Goal: Feedback & Contribution: Submit feedback/report problem

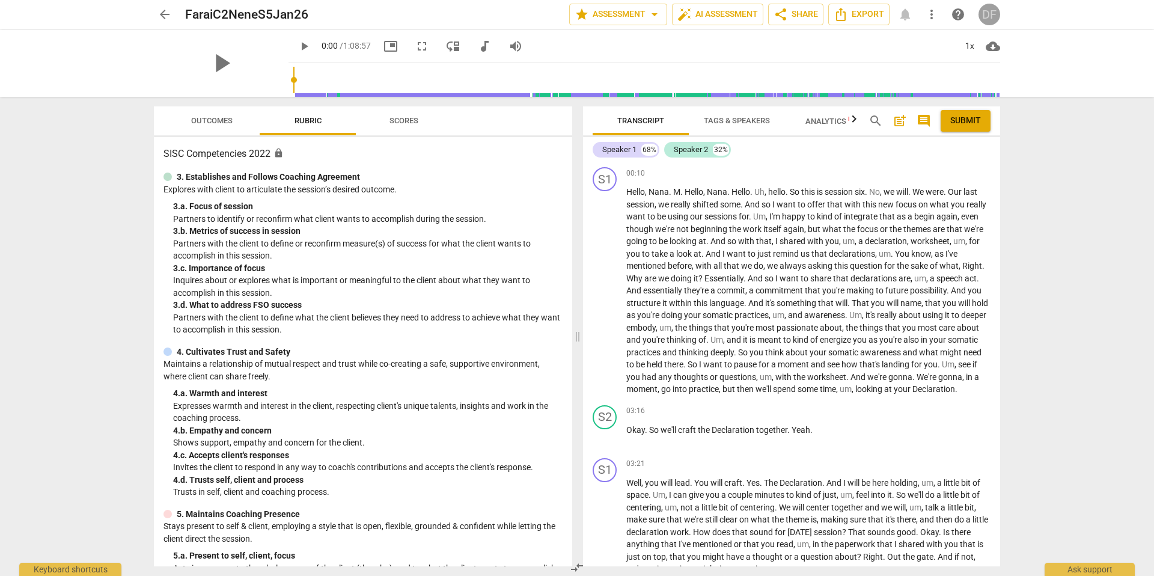
click at [990, 16] on div "DF" at bounding box center [990, 15] width 22 height 22
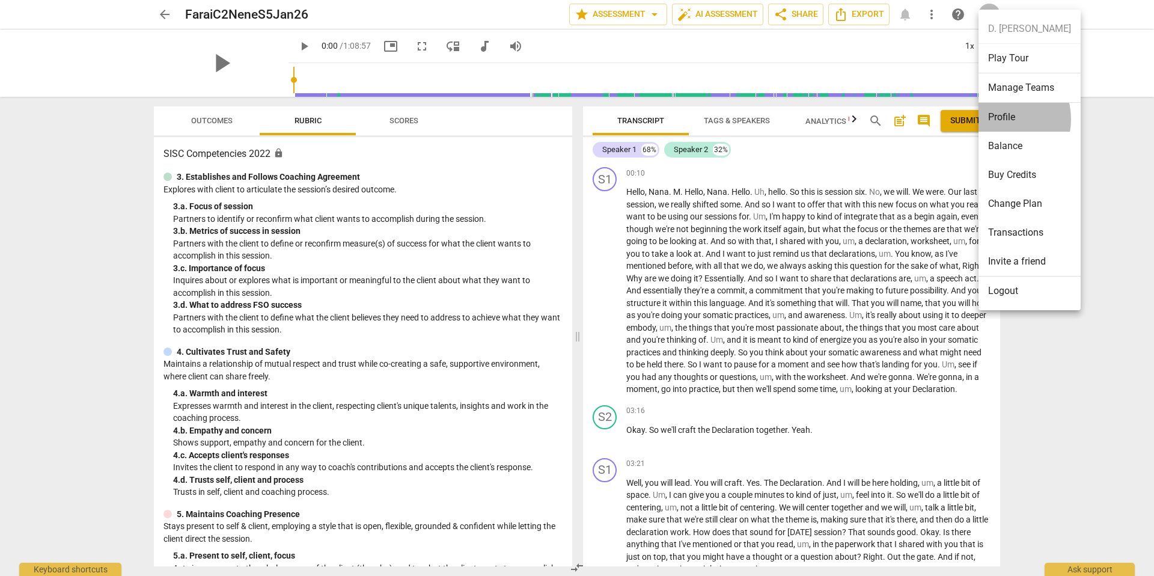
click at [999, 119] on li "Profile" at bounding box center [1030, 117] width 102 height 29
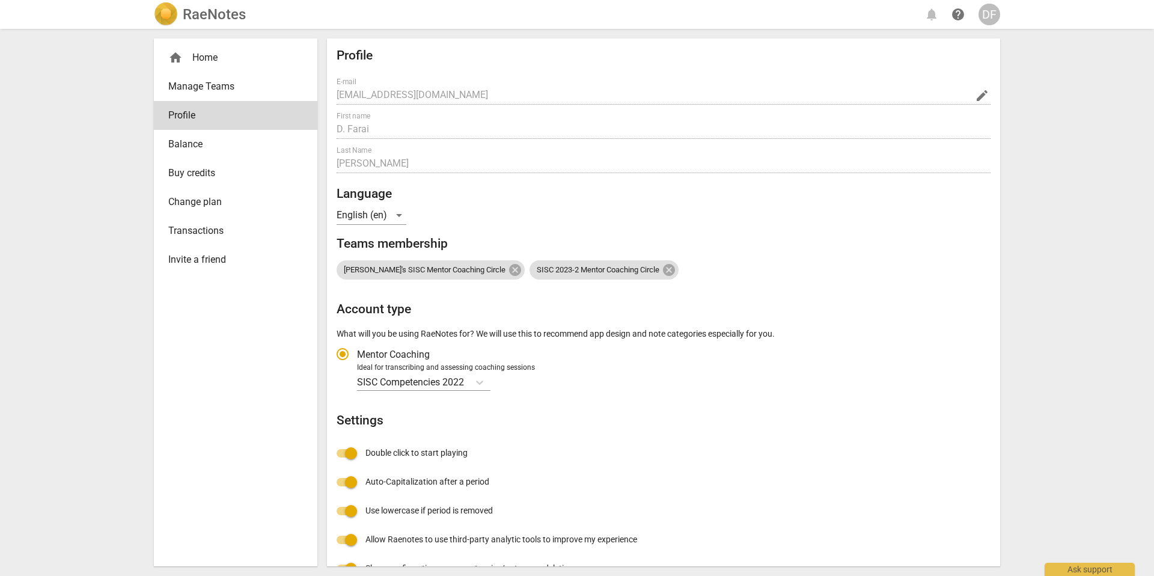
radio input "false"
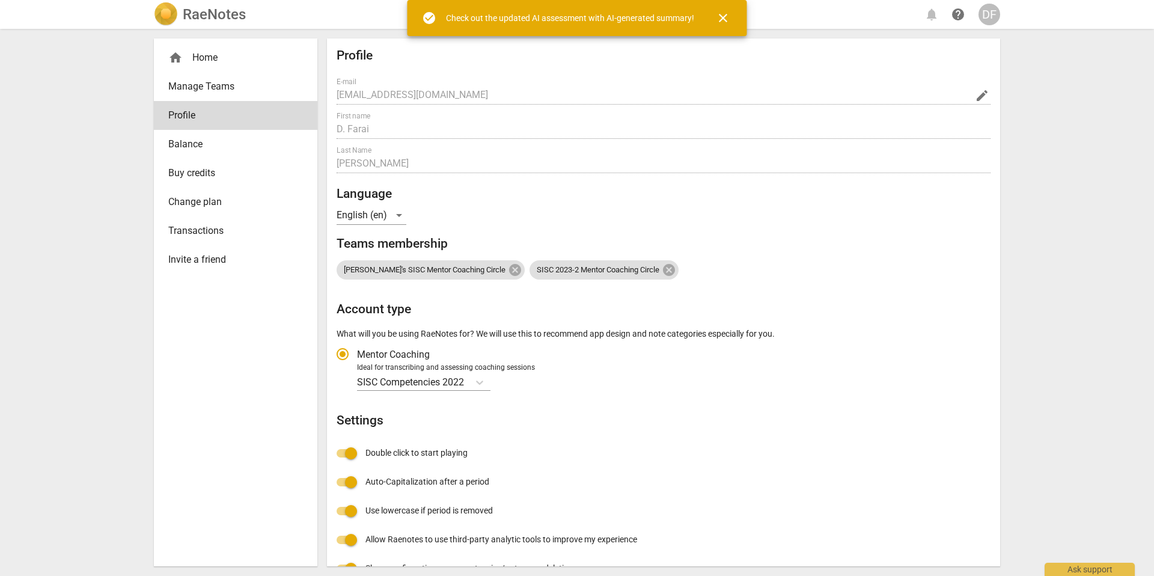
radio input "false"
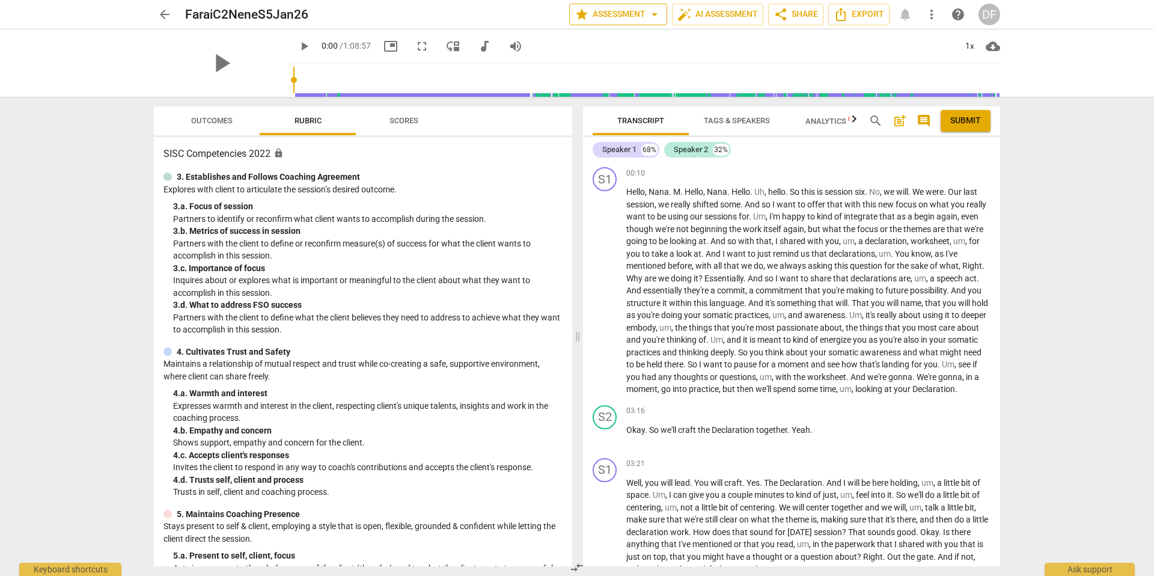
click at [652, 15] on span "arrow_drop_down" at bounding box center [654, 14] width 14 height 14
click at [662, 48] on div at bounding box center [577, 288] width 1154 height 576
drag, startPoint x: 558, startPoint y: 199, endPoint x: 563, endPoint y: 194, distance: 7.2
click at [557, 200] on div "3. Establishes and Follows Coaching Agreement Explores with client to articulat…" at bounding box center [363, 253] width 399 height 165
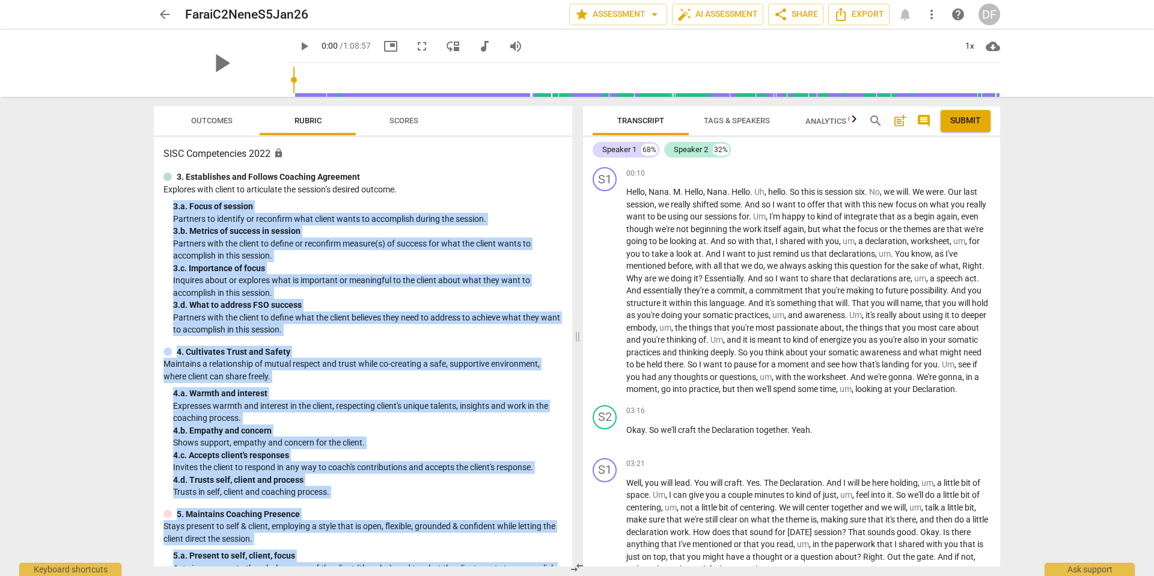
drag, startPoint x: 568, startPoint y: 189, endPoint x: 568, endPoint y: 297, distance: 107.6
click at [573, 303] on div "Outcomes Rubric Scores SISC Competencies 2022 lock 3. Establishes and Follows C…" at bounding box center [360, 336] width 433 height 479
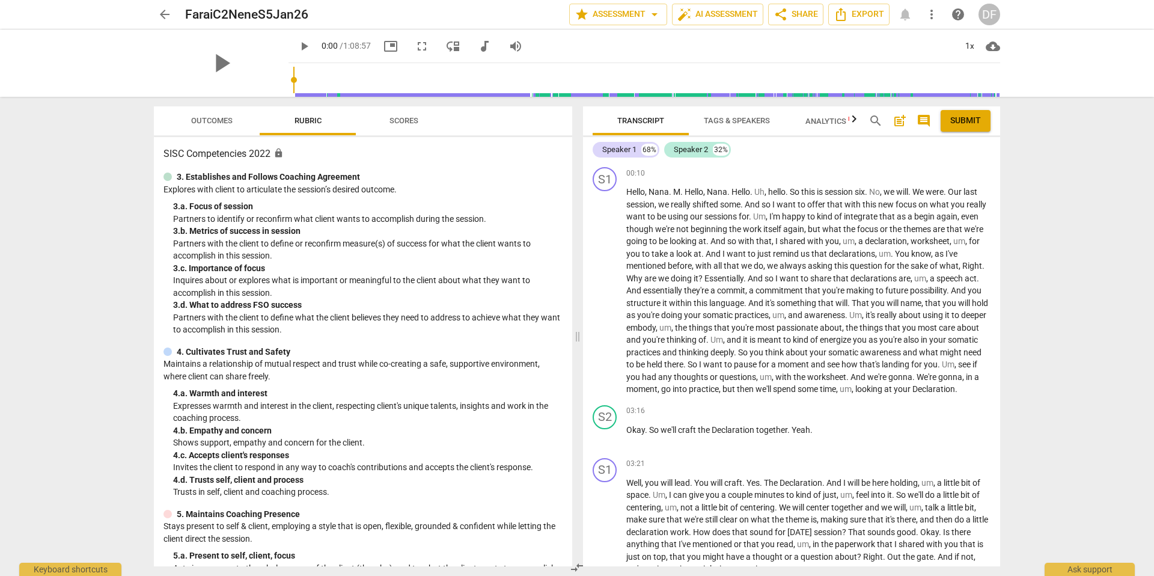
click at [519, 192] on p "Explores with client to articulate the session’s desired outcome." at bounding box center [363, 189] width 399 height 13
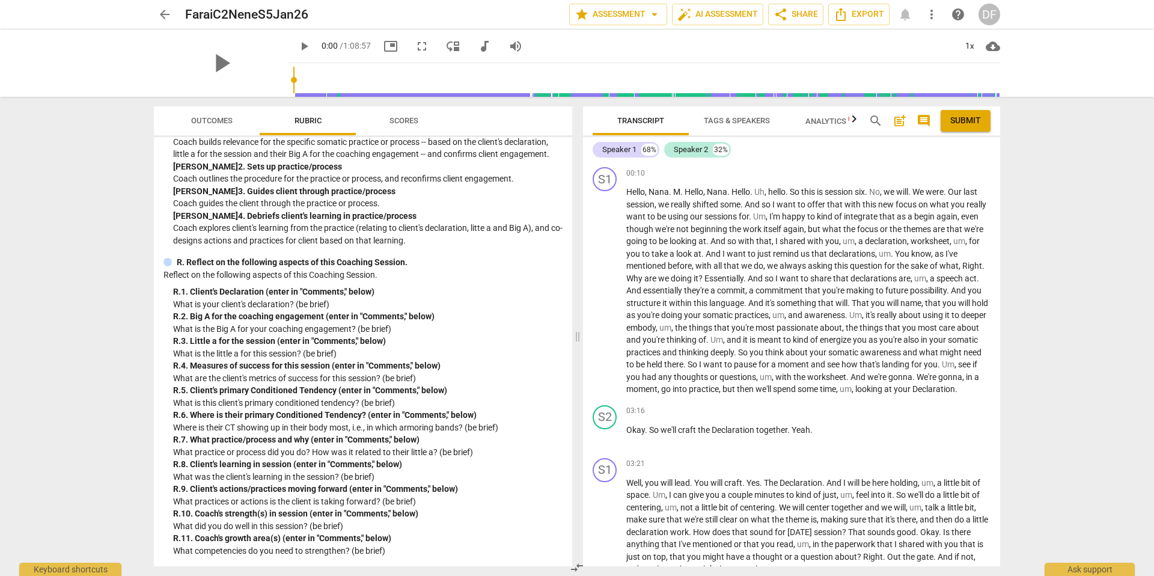
scroll to position [2722, 0]
click at [305, 291] on div "R. 1. Client's Declaration (enter in "Comments," below)" at bounding box center [368, 292] width 390 height 13
click at [246, 294] on div "R. 1. Client's Declaration (enter in "Comments," below)" at bounding box center [368, 292] width 390 height 13
click at [222, 286] on div "R. 1. Client's Declaration (enter in "Comments," below)" at bounding box center [368, 292] width 390 height 13
click at [204, 296] on div "R. 1. Client's Declaration (enter in "Comments," below)" at bounding box center [368, 292] width 390 height 13
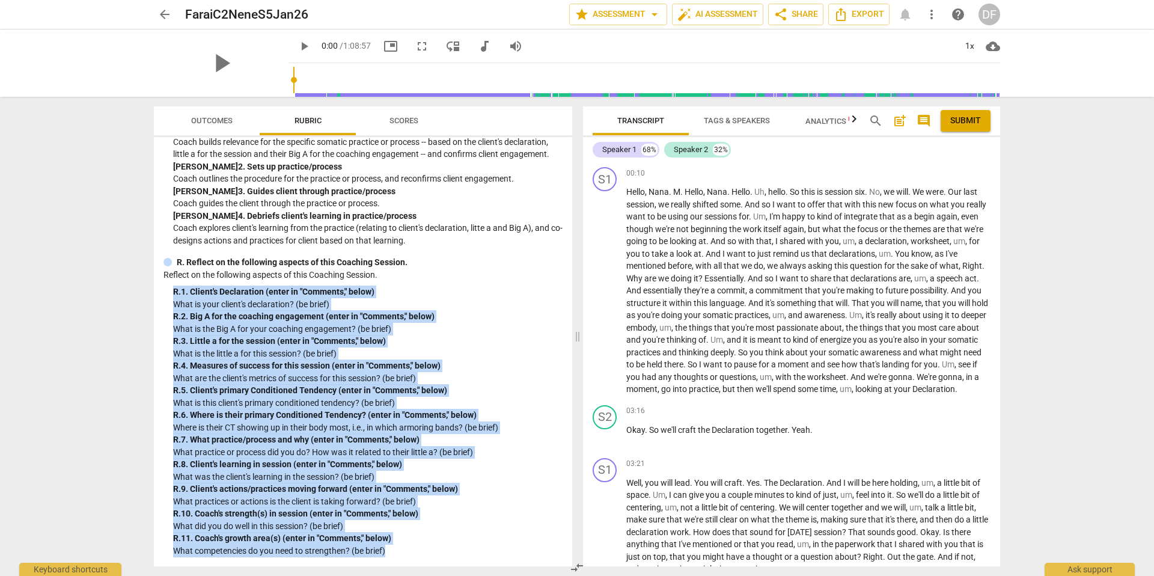
drag, startPoint x: 173, startPoint y: 290, endPoint x: 490, endPoint y: 574, distance: 425.8
click at [490, 575] on div "Outcomes Rubric Scores SISC Competencies 2022 lock 3. Establishes and Follows C…" at bounding box center [360, 336] width 433 height 479
copy div "R. 1. Client's Declaration (enter in "Comments," below) What is your client's d…"
click at [500, 284] on div "R. Reflect on the following aspects of this Coaching Session. Reflect on the fo…" at bounding box center [363, 406] width 399 height 301
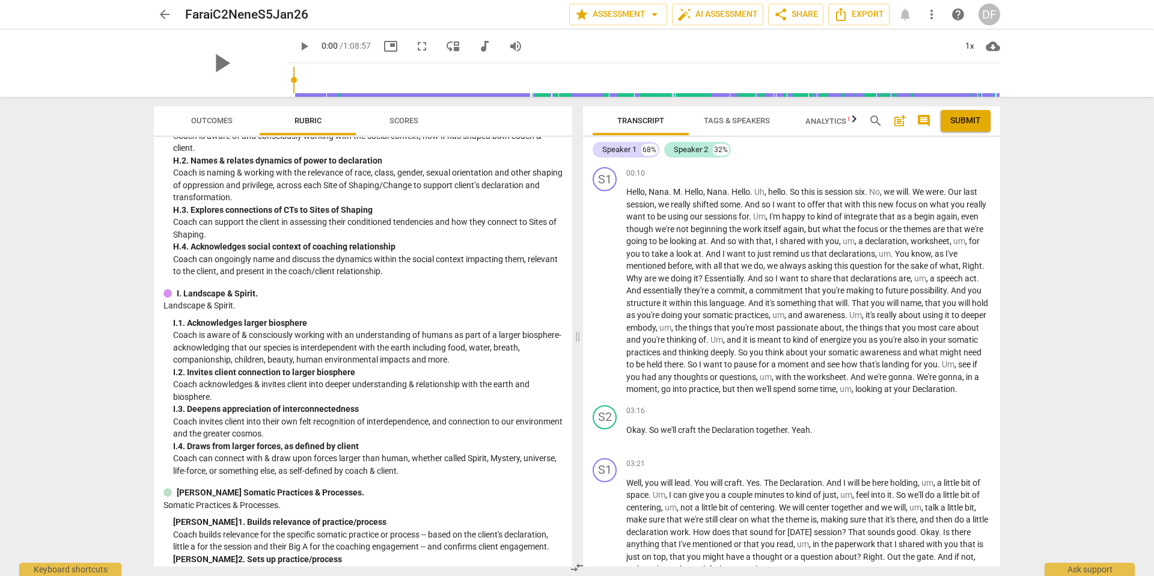
scroll to position [2232, 0]
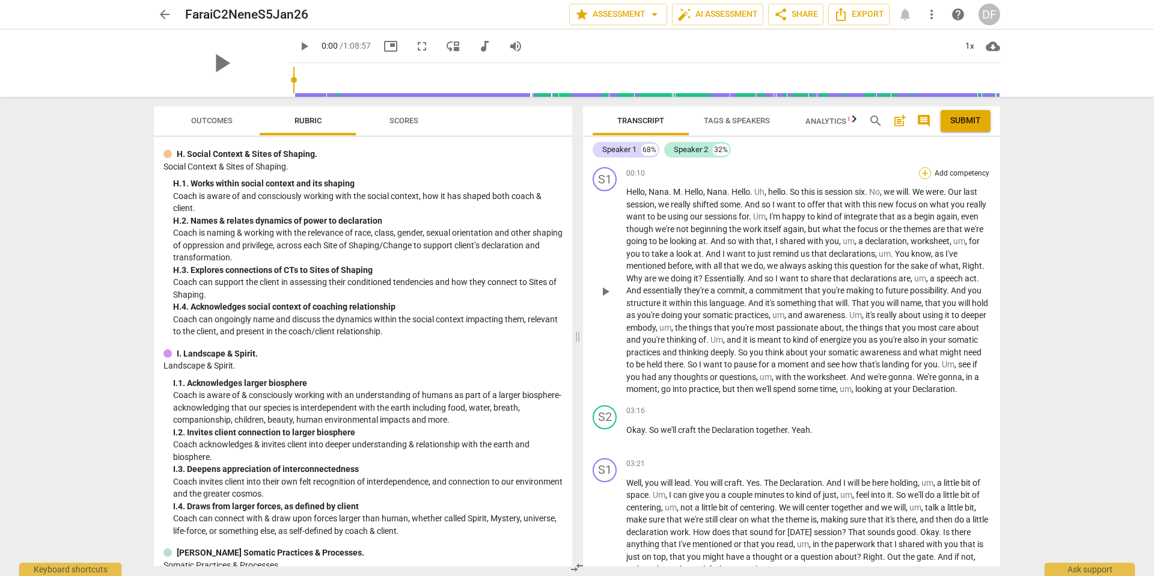
click at [921, 175] on div "+" at bounding box center [925, 173] width 12 height 12
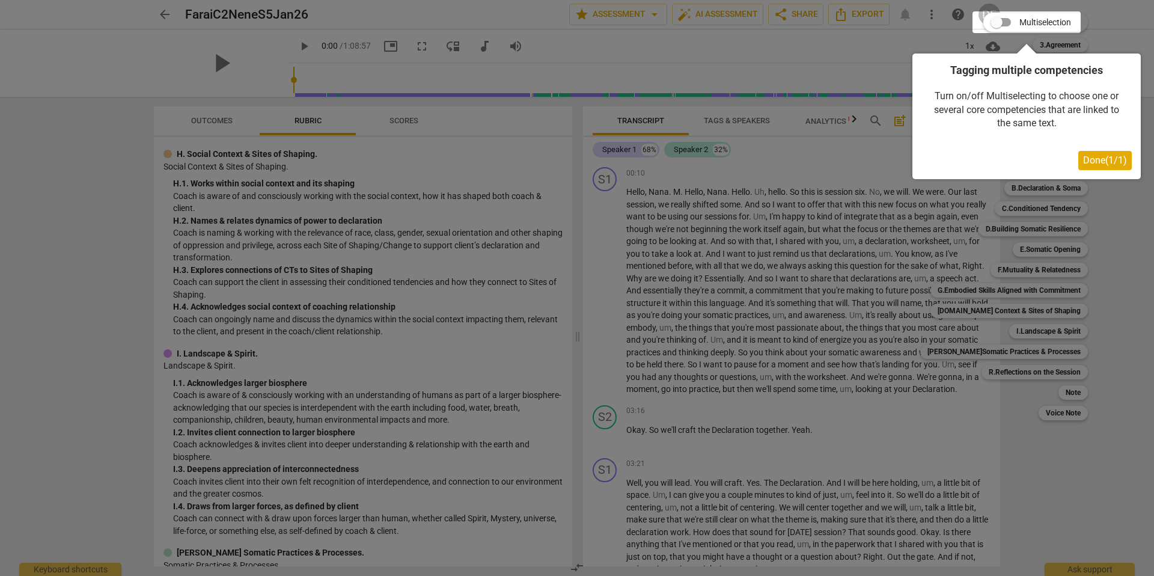
click at [989, 24] on div at bounding box center [1027, 22] width 108 height 22
drag, startPoint x: 991, startPoint y: 22, endPoint x: 1003, endPoint y: 21, distance: 12.6
click at [1003, 21] on div at bounding box center [1027, 22] width 108 height 22
click at [1083, 159] on span "Done ( 1 / 1 )" at bounding box center [1105, 160] width 44 height 11
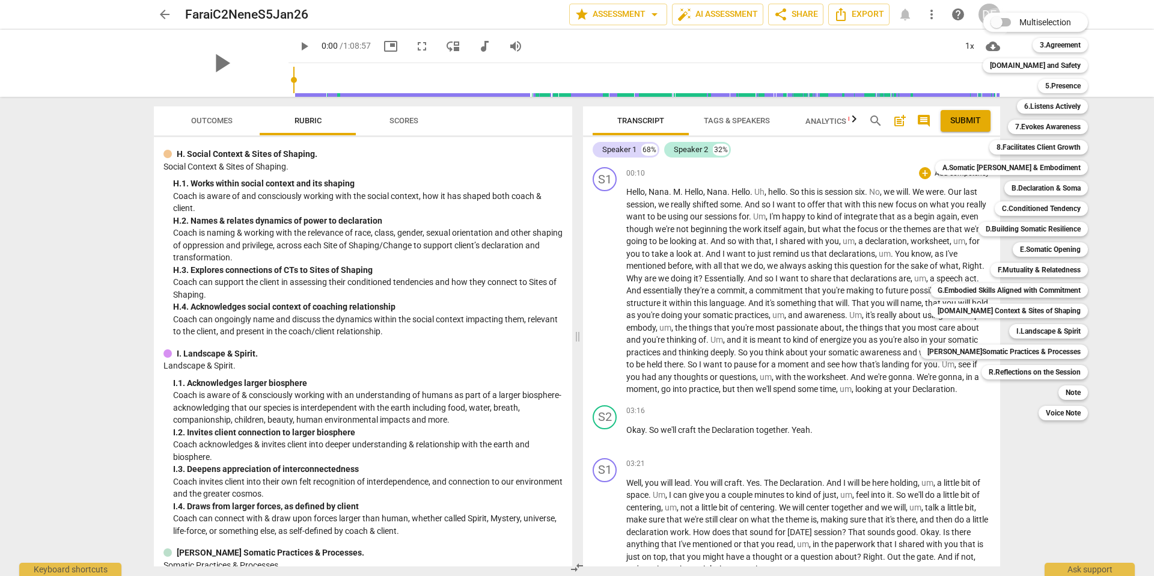
drag, startPoint x: 985, startPoint y: 23, endPoint x: 1002, endPoint y: 22, distance: 17.5
click at [1002, 22] on span at bounding box center [1000, 22] width 37 height 29
click at [1002, 22] on input "Multiselection" at bounding box center [996, 22] width 29 height 29
checkbox input "true"
click at [1054, 42] on b "3.Agreement" at bounding box center [1068, 45] width 41 height 14
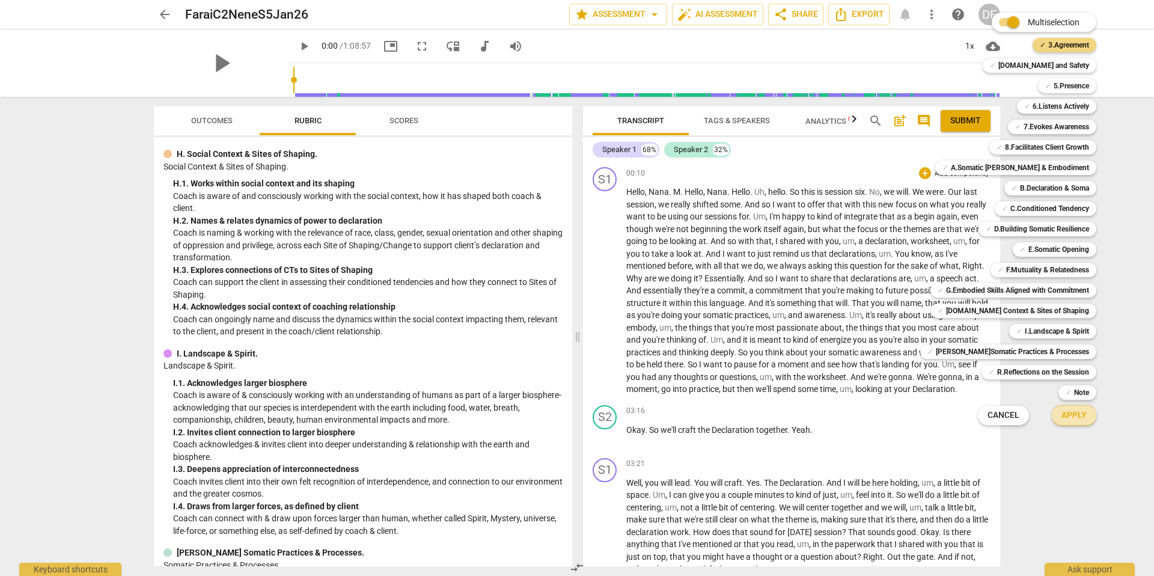
click at [1071, 415] on span "Apply" at bounding box center [1074, 415] width 25 height 12
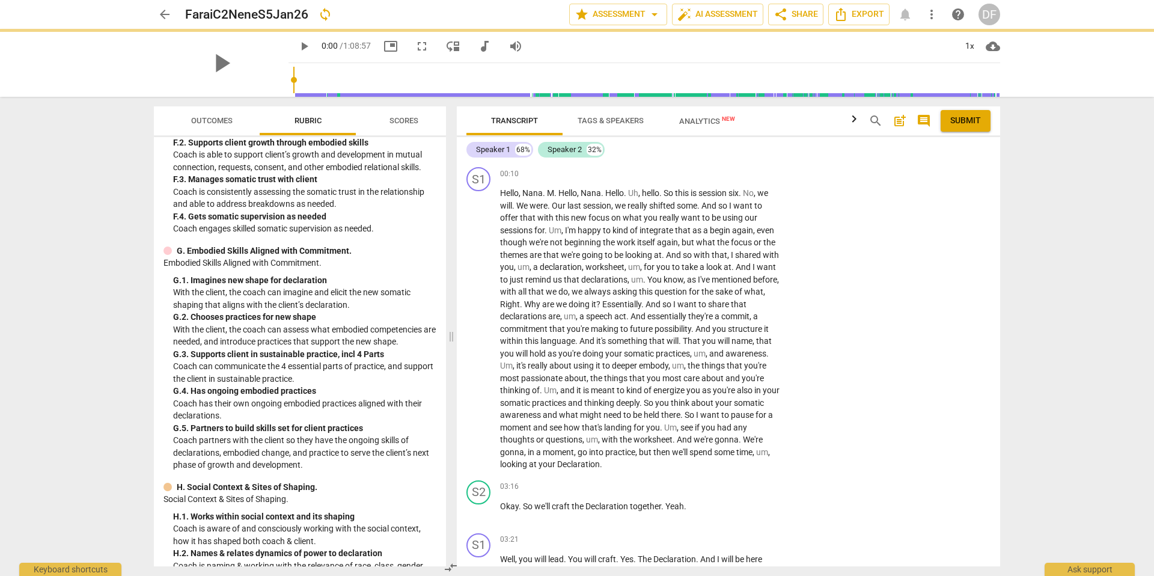
scroll to position [2503, 0]
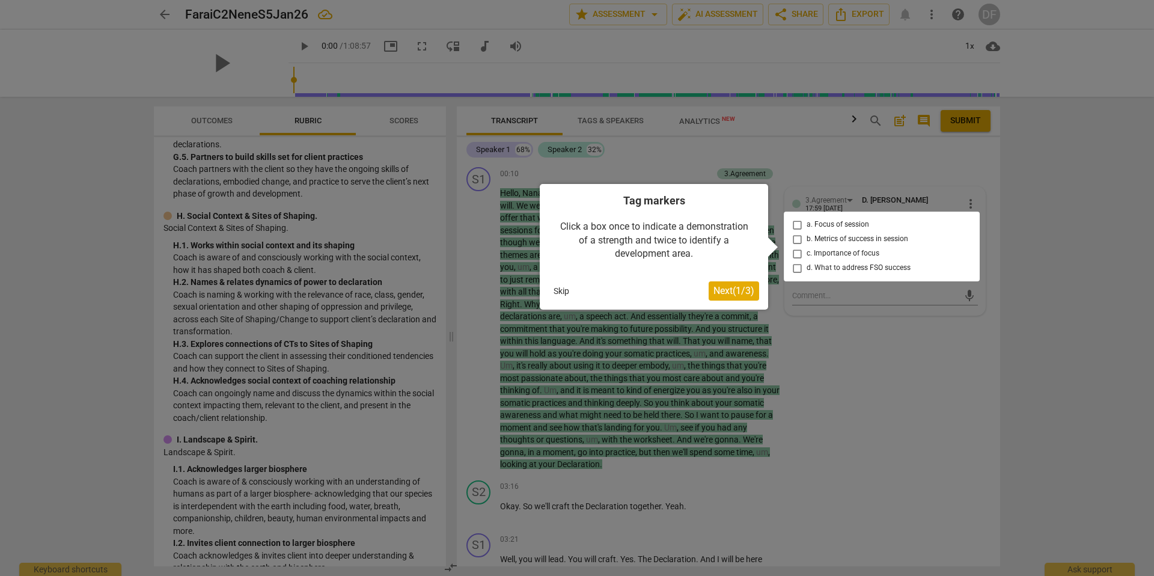
click at [557, 290] on button "Skip" at bounding box center [561, 291] width 25 height 18
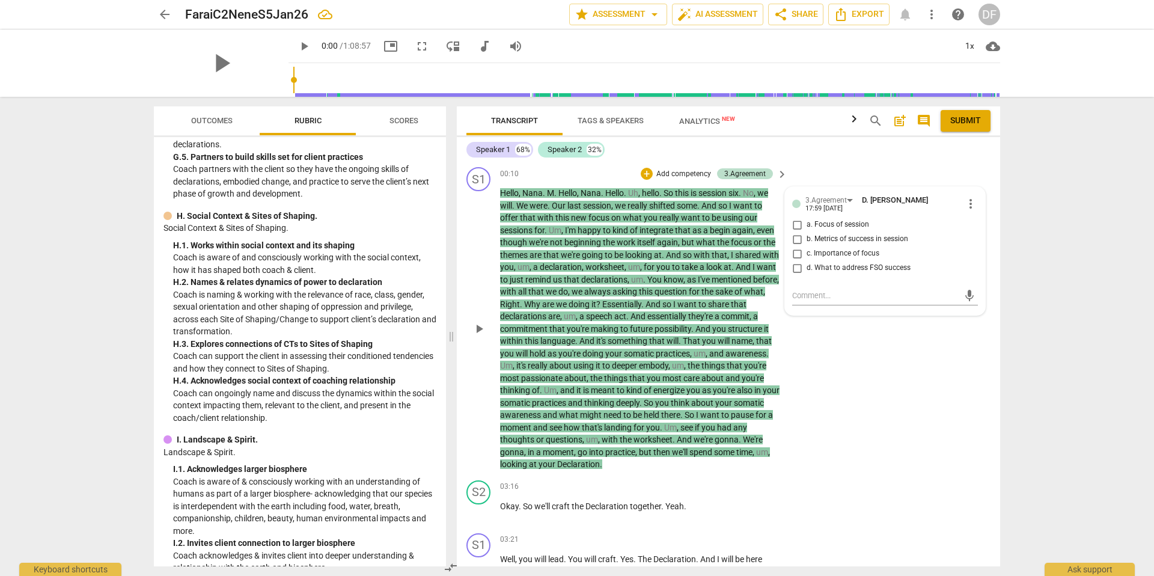
click at [797, 227] on input "a. Focus of session" at bounding box center [797, 225] width 19 height 14
checkbox input "true"
click at [807, 298] on textarea at bounding box center [875, 295] width 167 height 11
type textarea "d"
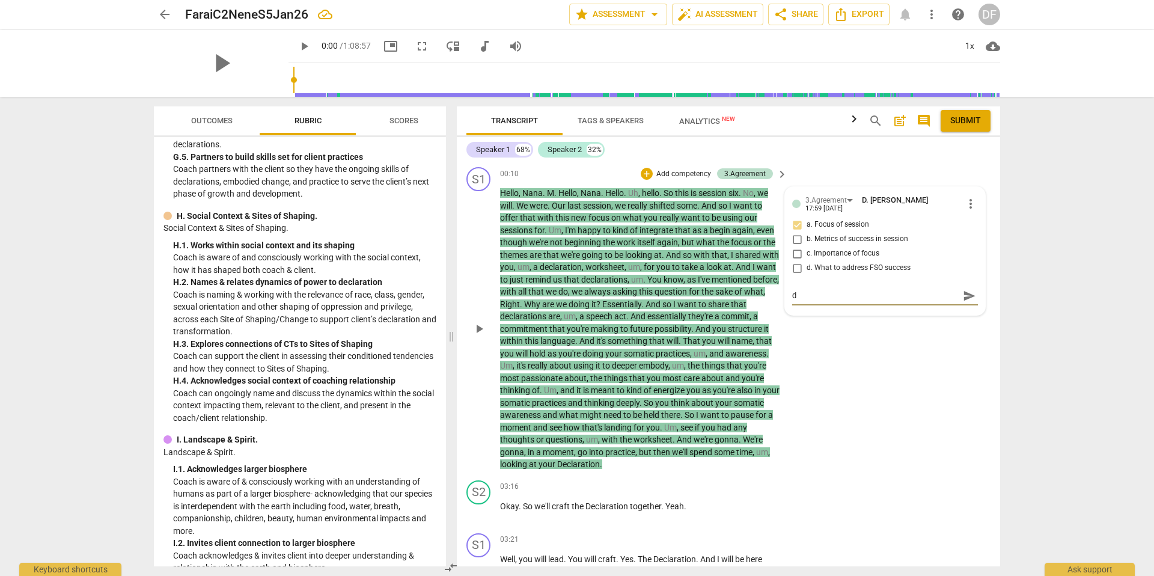
type textarea "di"
type textarea "dia"
type textarea "dial"
type textarea "diall"
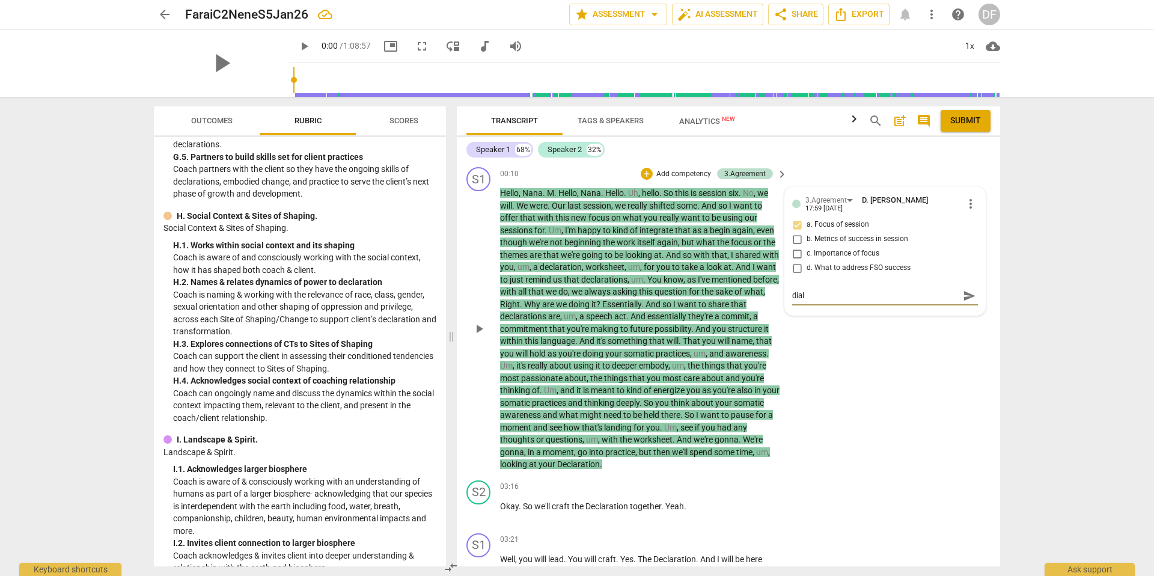
type textarea "diall"
type textarea "dial"
type textarea "diali"
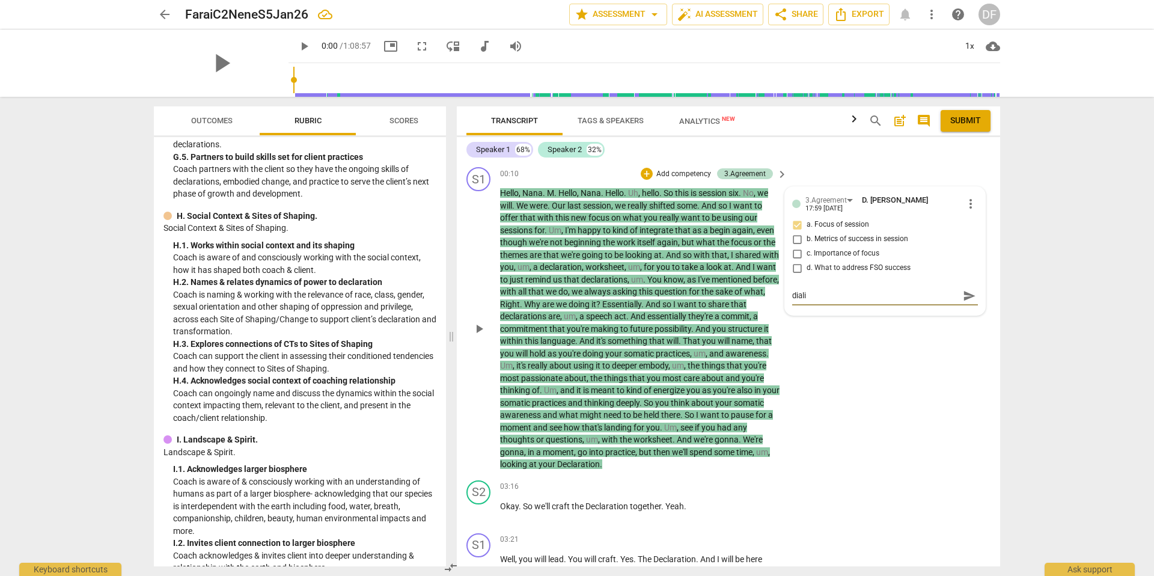
type textarea "dialin"
type textarea "dialing"
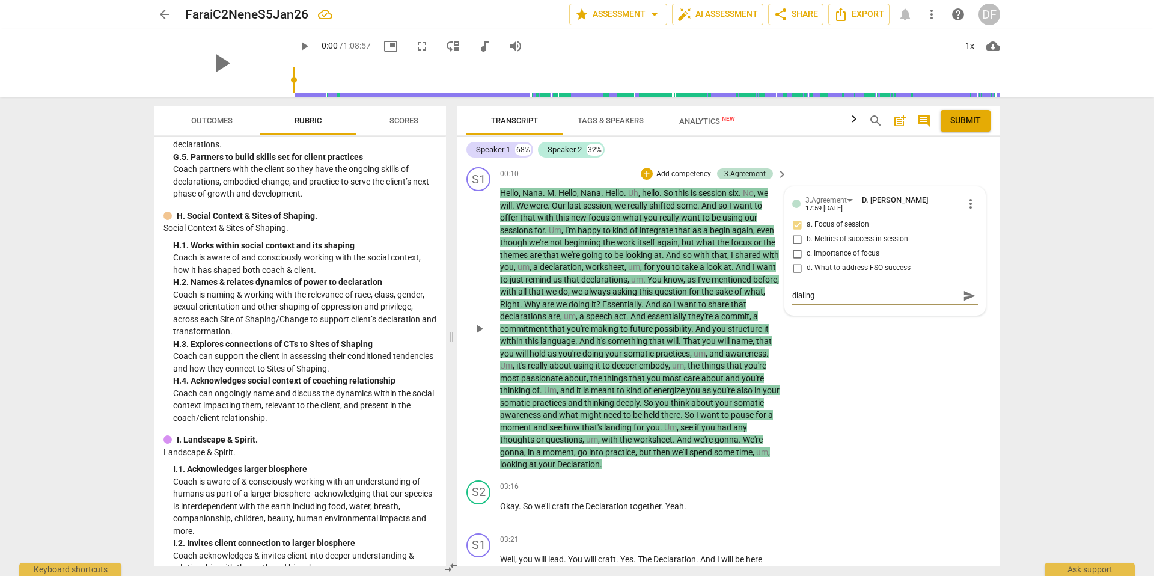
type textarea "dialing"
type textarea "dialing i"
type textarea "dialing in"
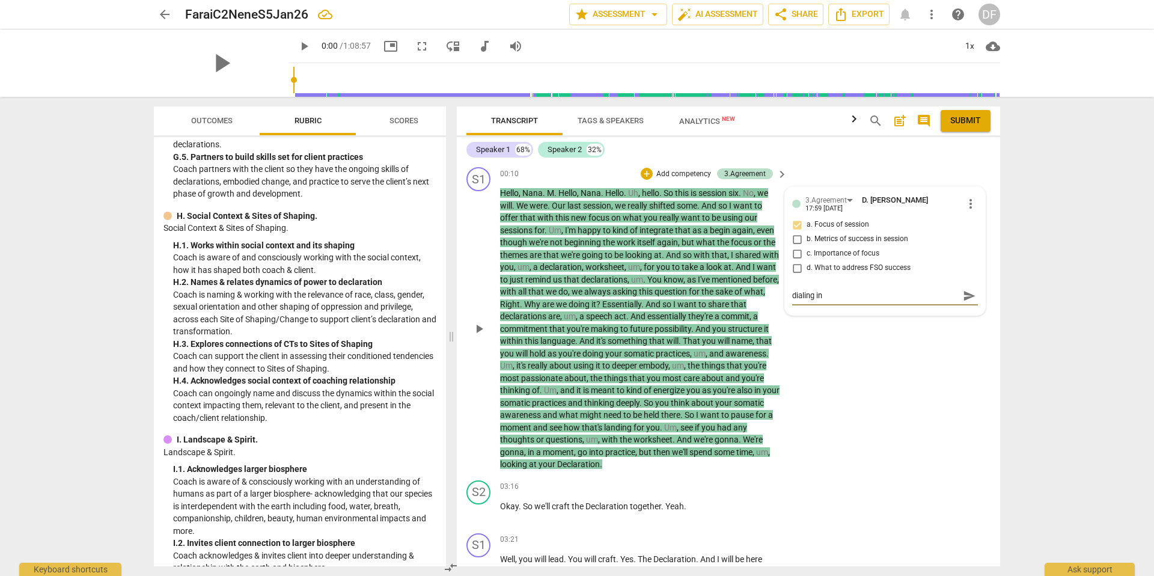
type textarea "dialing int"
type textarea "dialing into"
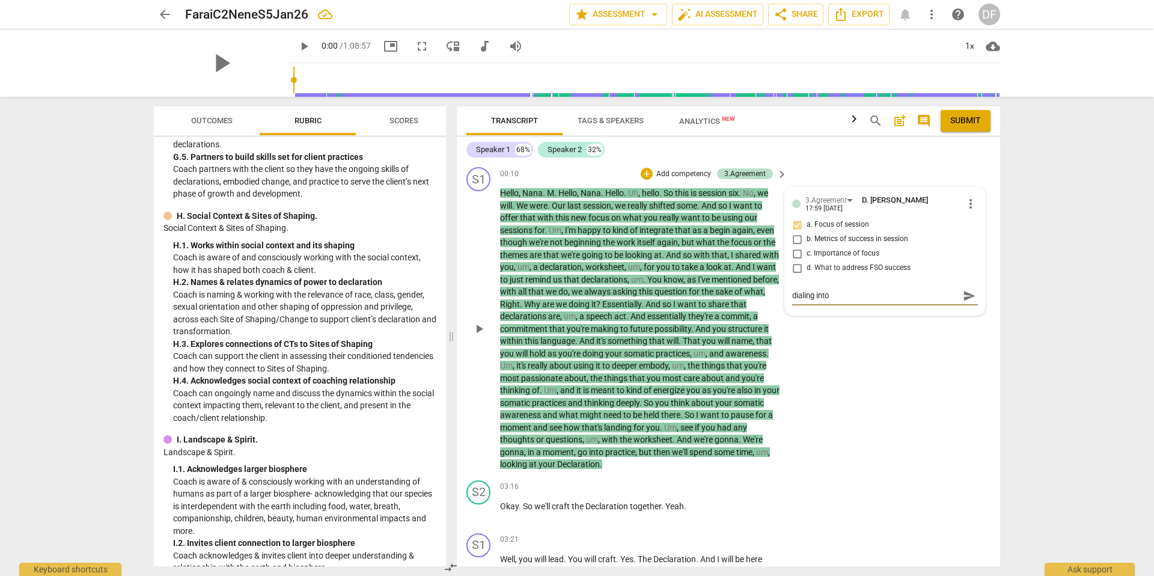
type textarea "dialing into"
type textarea "dialing into N"
type textarea "dialing into Ne"
type textarea "dialing into Nen"
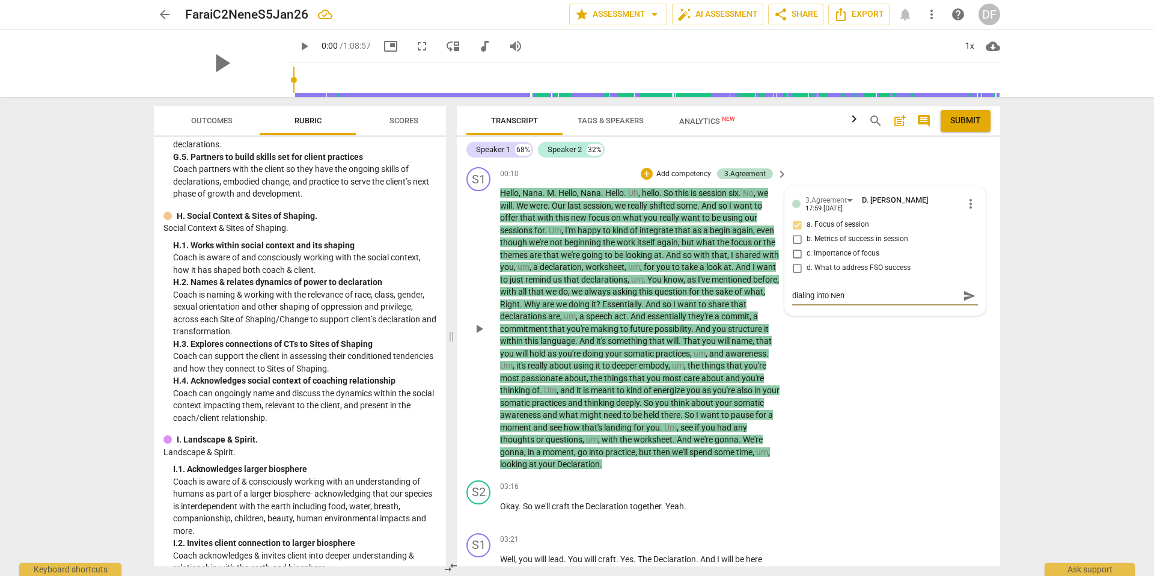
type textarea "dialing into Nene"
type textarea "dialing into Nene'"
type textarea "dialing into [PERSON_NAME]'s"
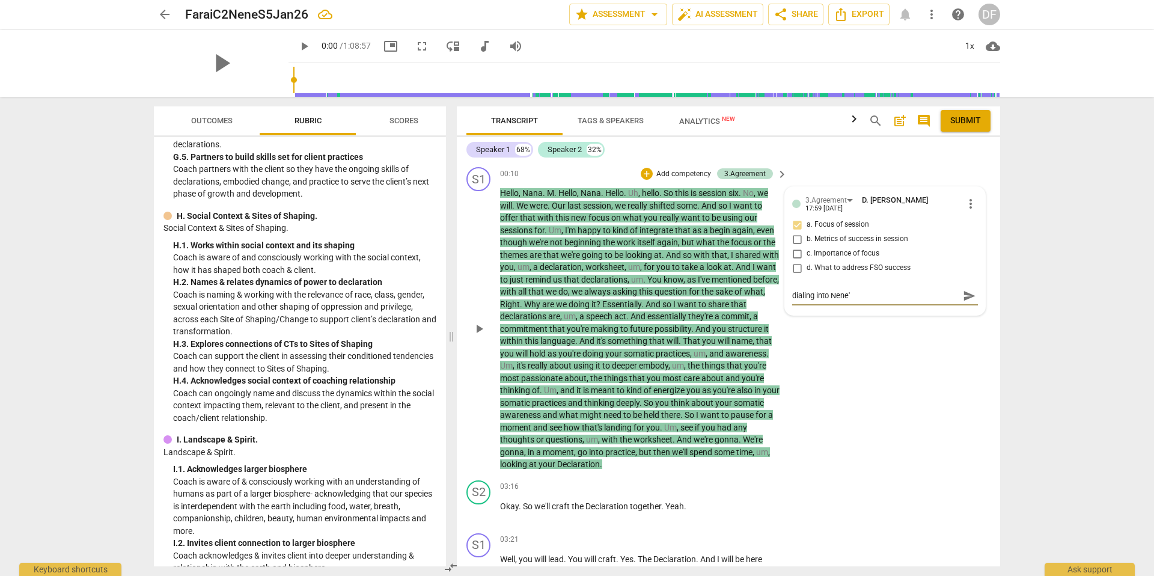
type textarea "dialing into [PERSON_NAME]'s"
type textarea "dialing into [PERSON_NAME]'s f"
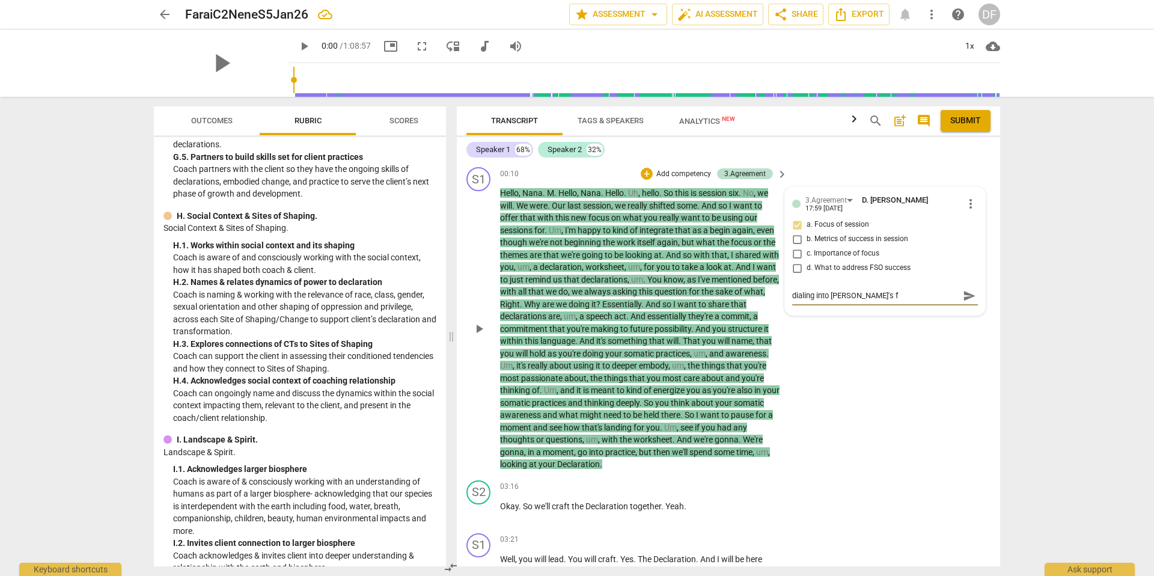
type textarea "dialing into [PERSON_NAME]'s fo"
type textarea "dialing into [PERSON_NAME]'s foc"
type textarea "dialing into [PERSON_NAME]'s focu"
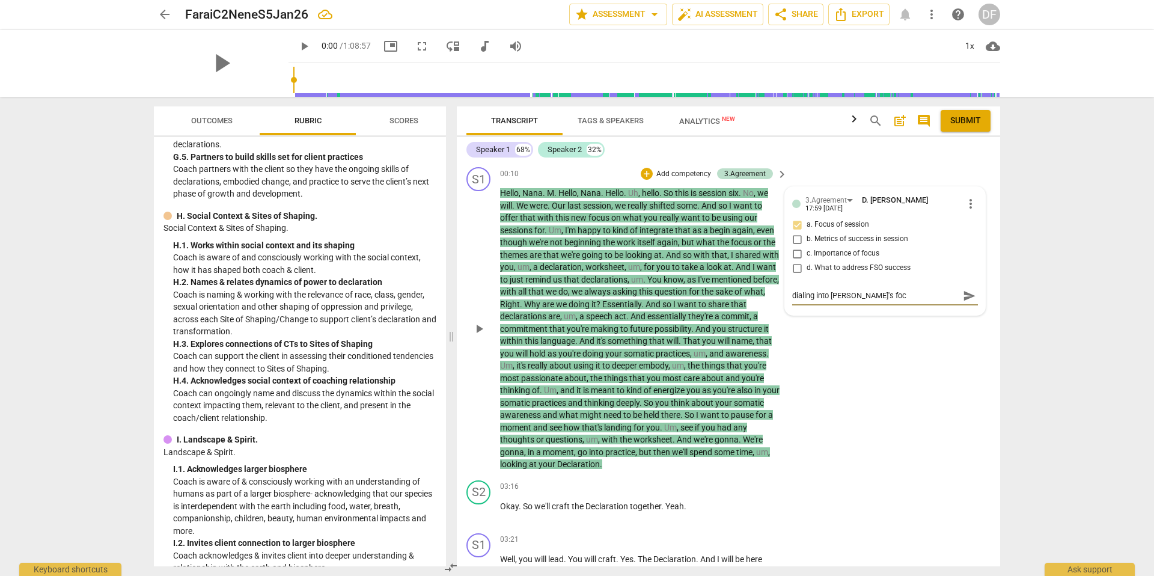
type textarea "dialing into [PERSON_NAME]'s focu"
type textarea "dialing into [PERSON_NAME]'s focus"
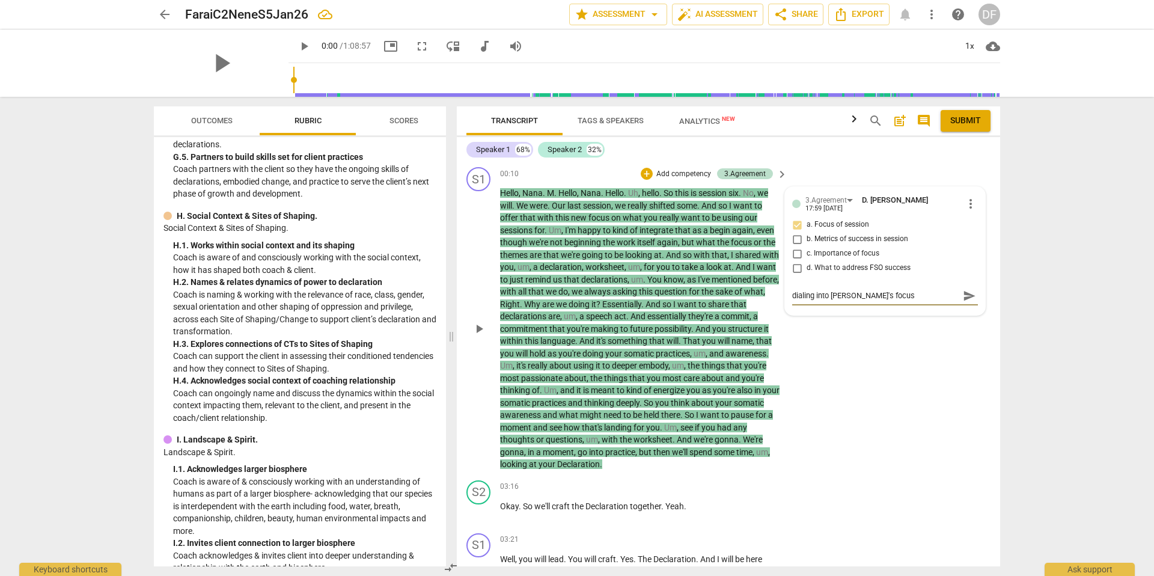
type textarea "dialing into [PERSON_NAME]'s focus f"
type textarea "dialing into [PERSON_NAME]'s focus fo"
type textarea "dialing into [PERSON_NAME]'s focus for"
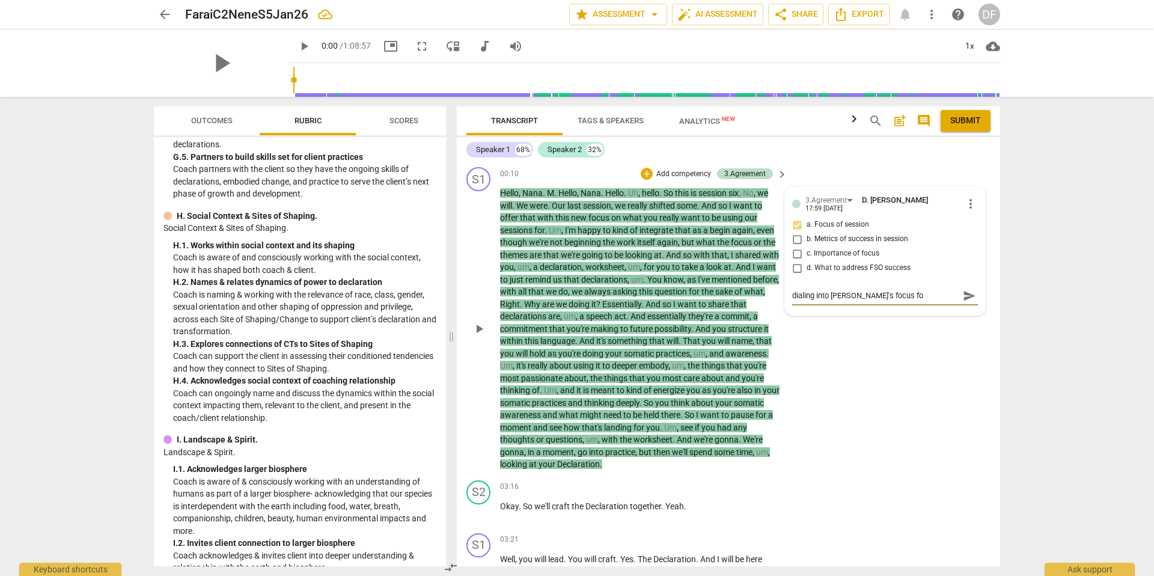
type textarea "dialing into [PERSON_NAME]'s focus for"
type textarea "dialing into [PERSON_NAME]'s focus for o"
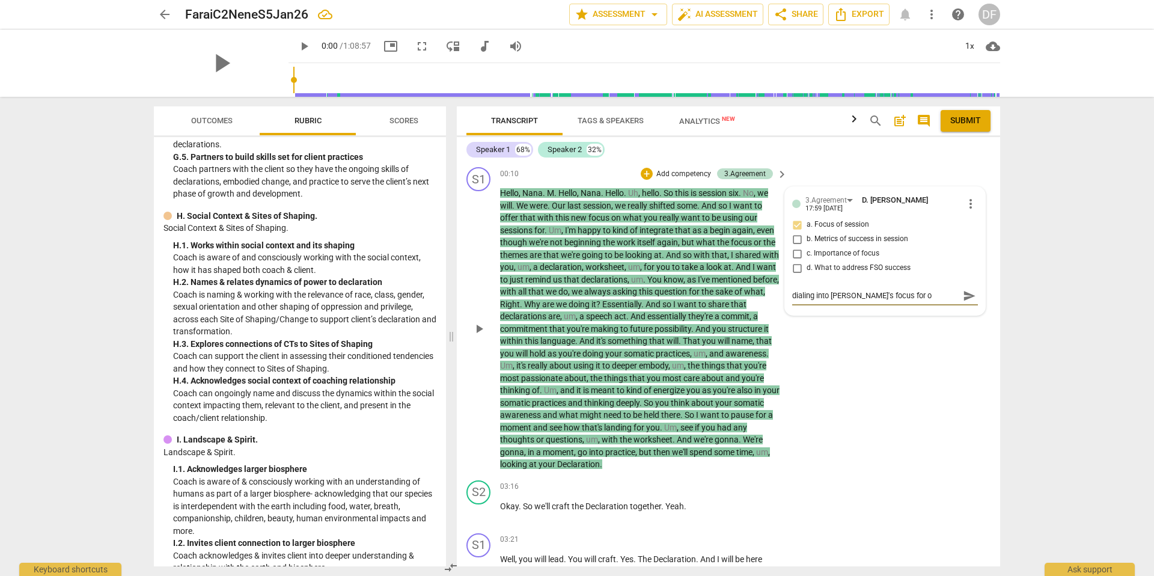
type textarea "dialing into [PERSON_NAME]'s focus for ou"
type textarea "dialing into [PERSON_NAME]'s focus for our"
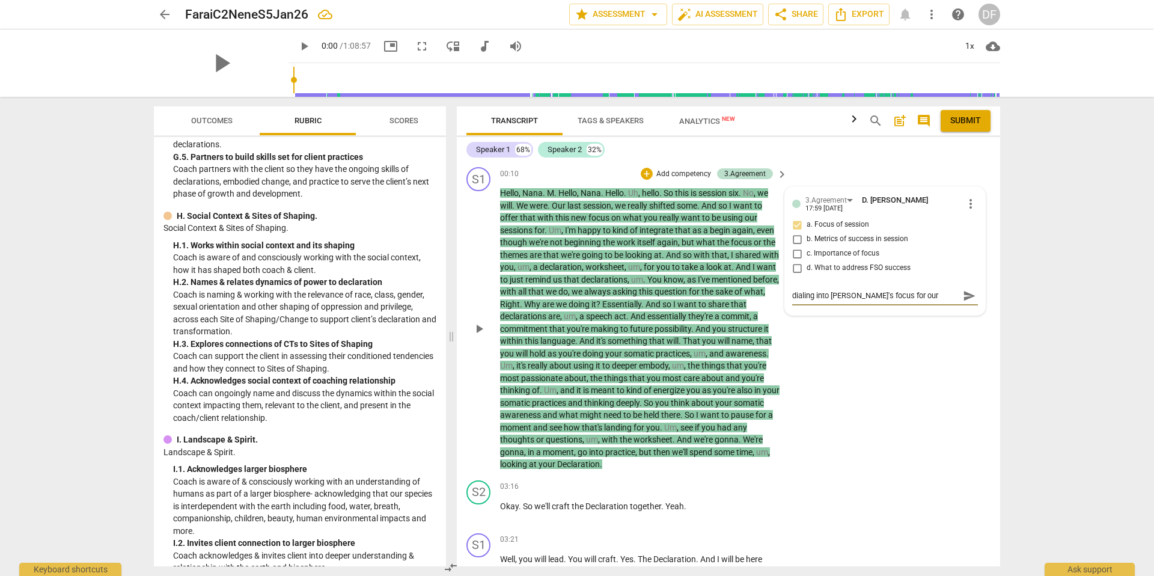
type textarea "dialing into [PERSON_NAME]'s focus for our"
type textarea "dialing into [PERSON_NAME]'s focus for our t"
type textarea "dialing into [PERSON_NAME]'s focus for our ti"
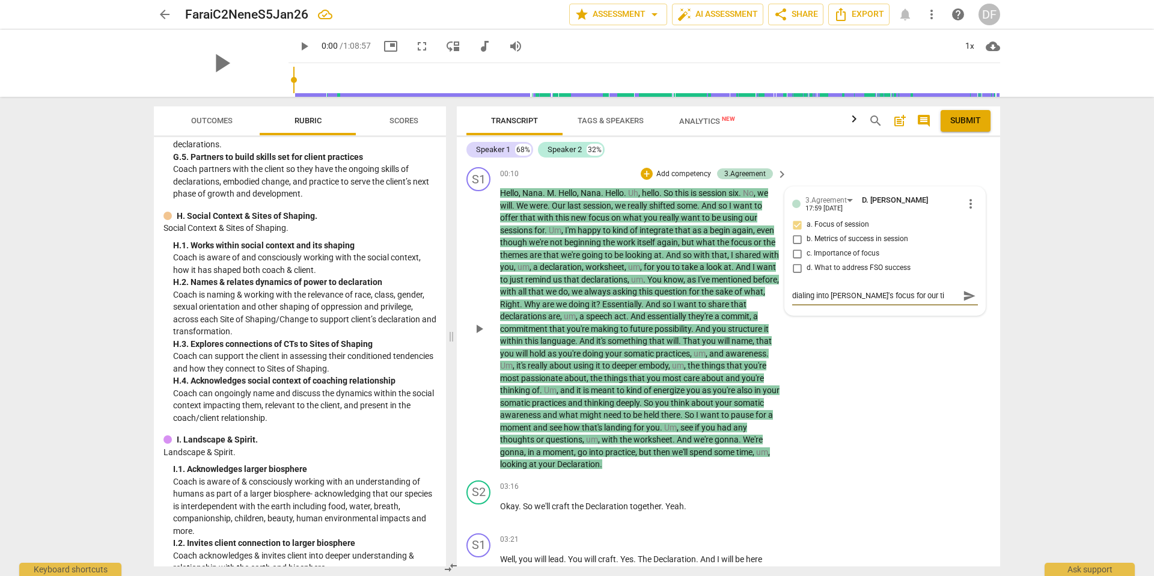
type textarea "dialing into [PERSON_NAME]'s focus for our [PERSON_NAME]"
type textarea "dialing into [PERSON_NAME]'s focus for our time"
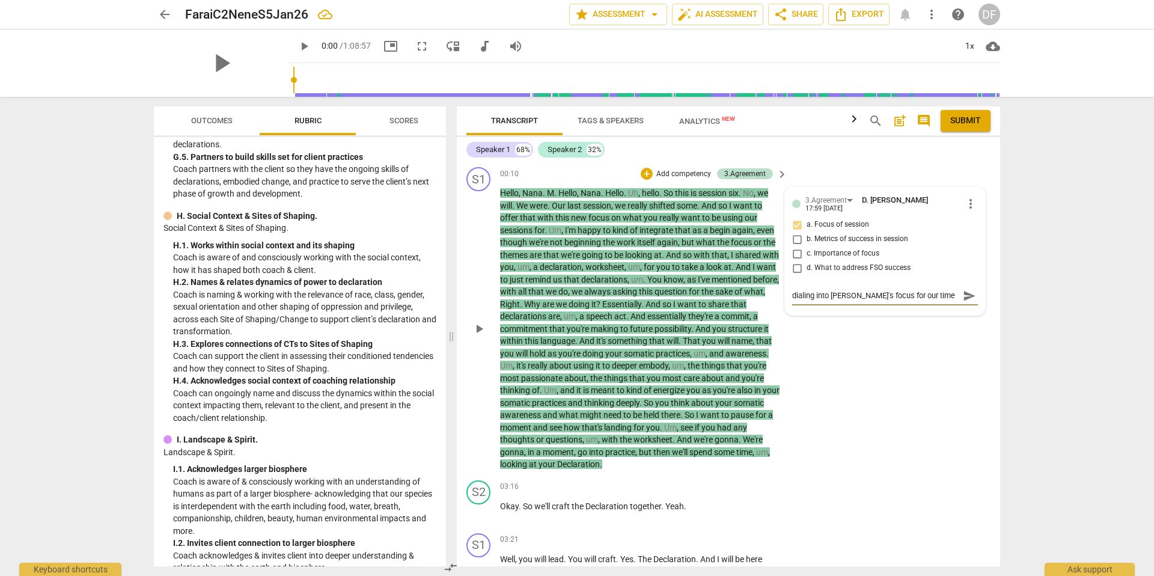
type textarea "dialing into [PERSON_NAME]'s focus for our time"
type textarea "dialing into [PERSON_NAME]'s focus for our time t"
type textarea "dialing into [PERSON_NAME]'s focus for our time to"
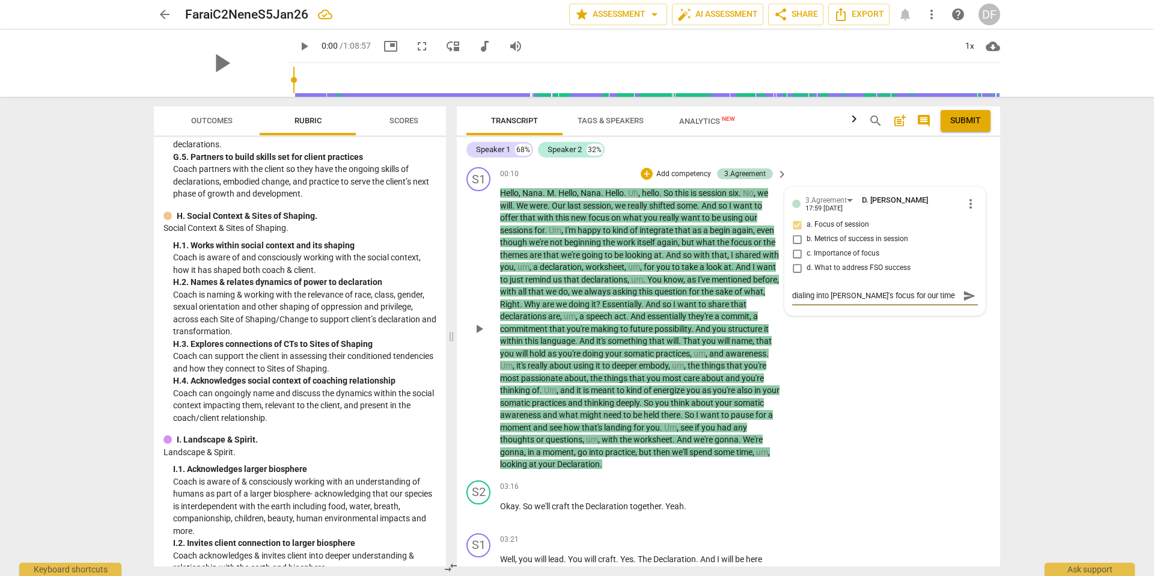
type textarea "dialing into [PERSON_NAME]'s focus for our time tog"
type textarea "dialing into [PERSON_NAME]'s focus for our time toge"
type textarea "dialing into [PERSON_NAME]'s focus for our time toget"
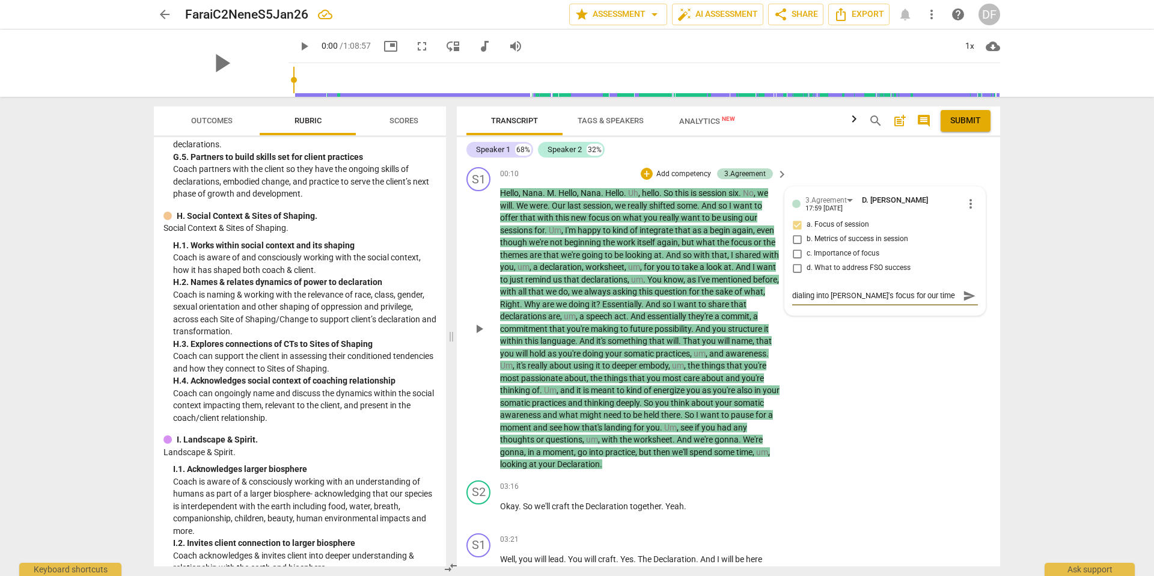
type textarea "dialing into [PERSON_NAME]'s focus for our time toget"
type textarea "dialing into [PERSON_NAME]'s focus for our time togeth"
type textarea "dialing into [PERSON_NAME]'s focus for our time togethe"
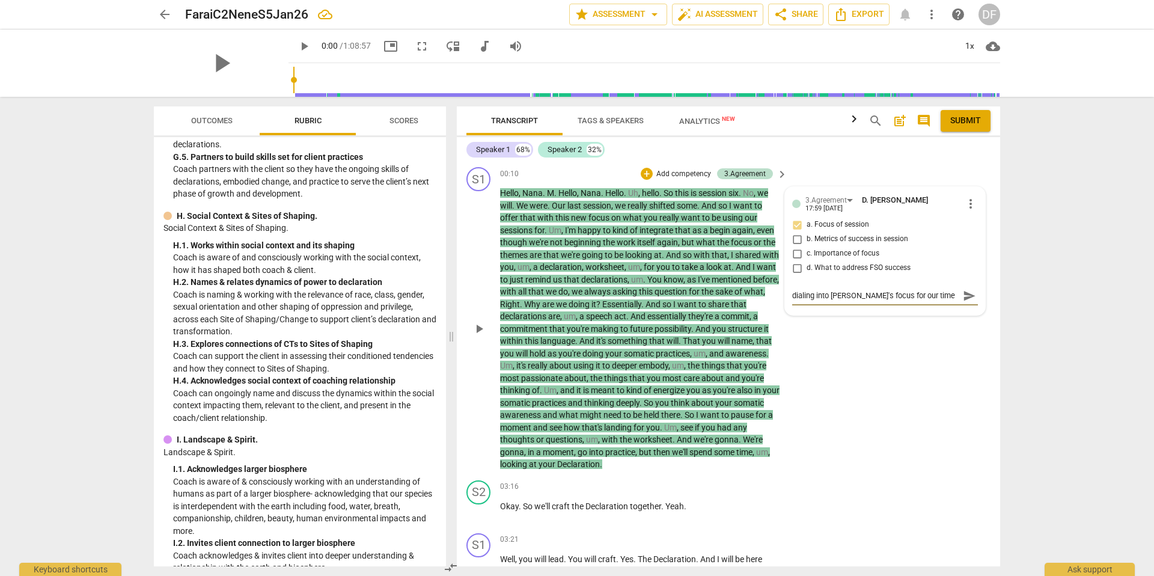
type textarea "dialing into [PERSON_NAME]'s focus for our time together"
type textarea "dialing into [PERSON_NAME]'s focus for our time together t"
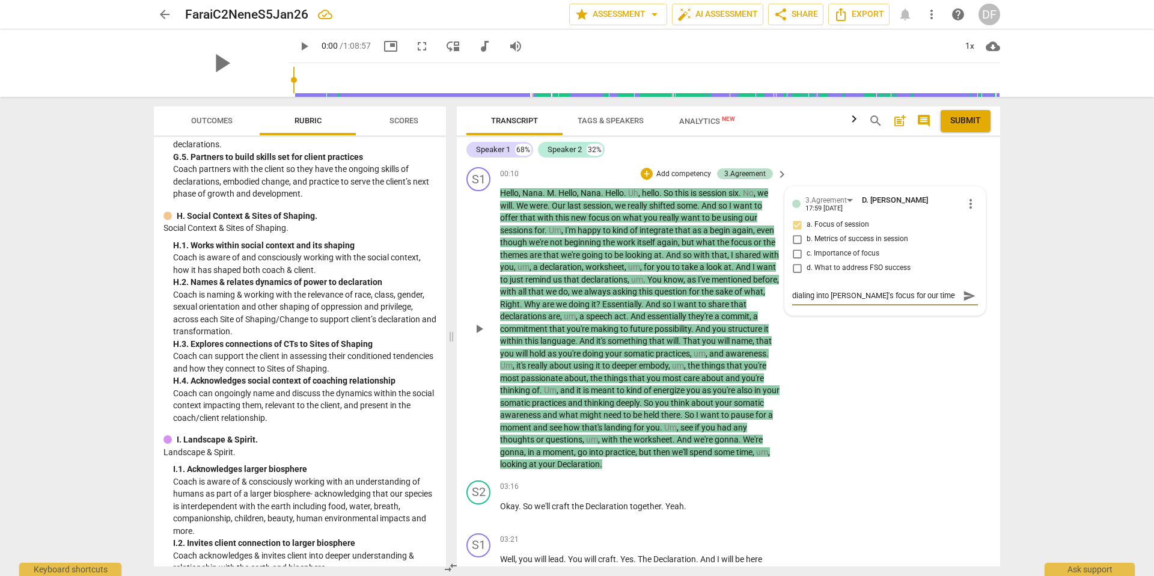
type textarea "dialing into [PERSON_NAME]'s focus for our time together to"
type textarea "dialing into [PERSON_NAME]'s focus for our time together [PERSON_NAME]"
type textarea "dialing into [PERSON_NAME]'s focus for our time together toda"
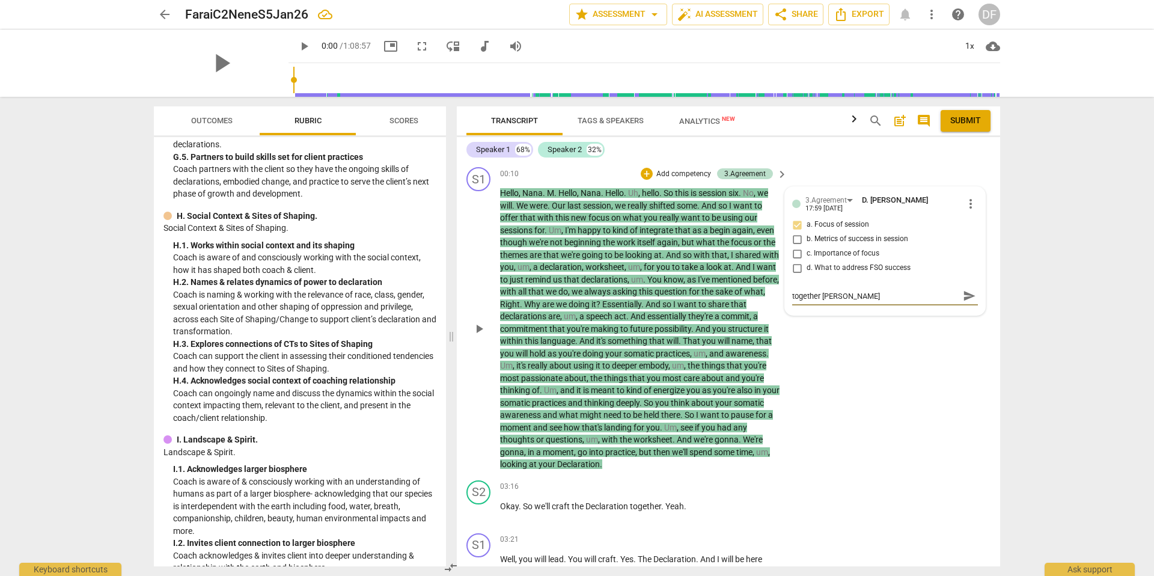
type textarea "dialing into [PERSON_NAME]'s focus for our time together toda"
type textarea "dialing into [PERSON_NAME]'s focus for our time together [DATE]"
type textarea "dialing into [PERSON_NAME]'s focus for our time together [DATE]."
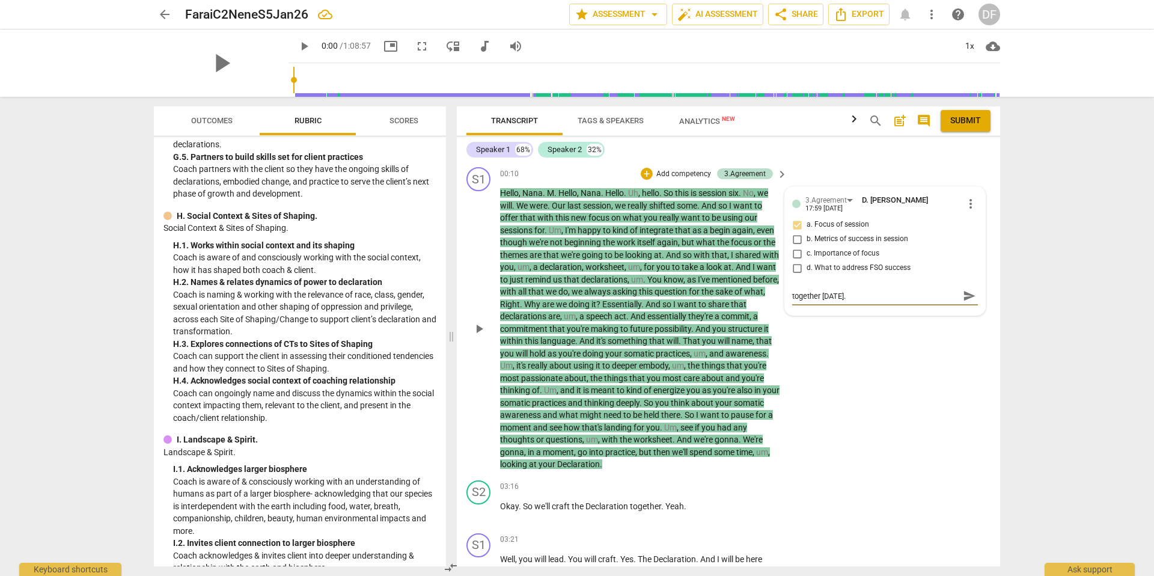
type textarea "dialing into [PERSON_NAME]'s focus for our time together [DATE]."
type textarea "dialing into [PERSON_NAME]'s focus for our time together [DATE]. r"
type textarea "dialing into [PERSON_NAME]'s focus for our time together [DATE]. re"
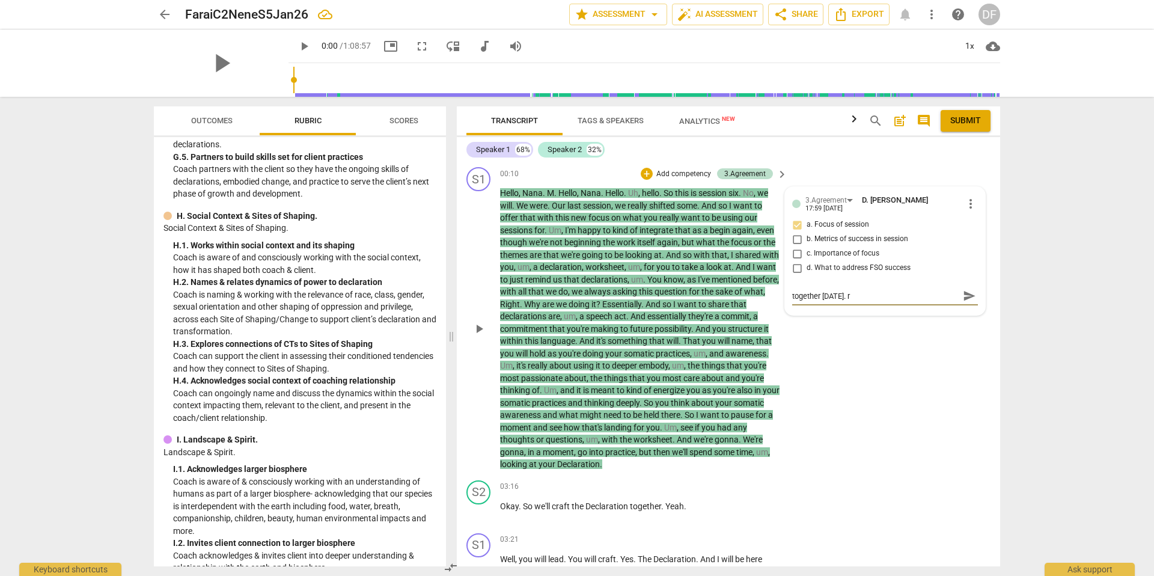
type textarea "dialing into [PERSON_NAME]'s focus for our time together [DATE]. re"
type textarea "dialing into [PERSON_NAME]'s focus for our time together [DATE]. rea"
type textarea "dialing into [PERSON_NAME]'s focus for our time together [DATE]. real"
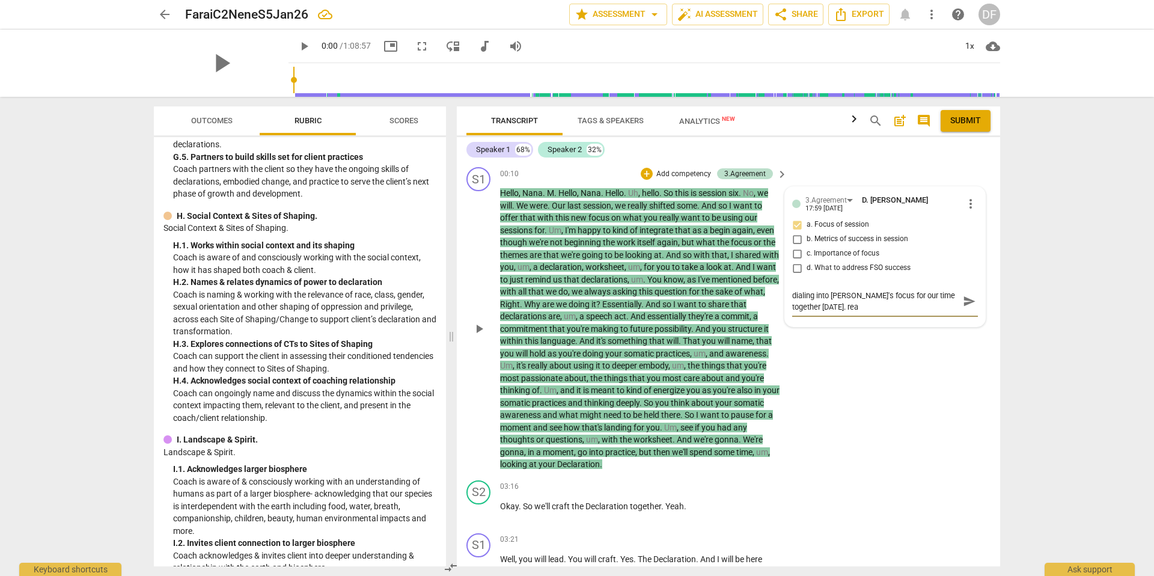
type textarea "dialing into [PERSON_NAME]'s focus for our time together [DATE]. real"
type textarea "dialing into [PERSON_NAME]'s focus for our time together [DATE]. reall"
type textarea "dialing into [PERSON_NAME]'s focus for our time together [DATE]. really"
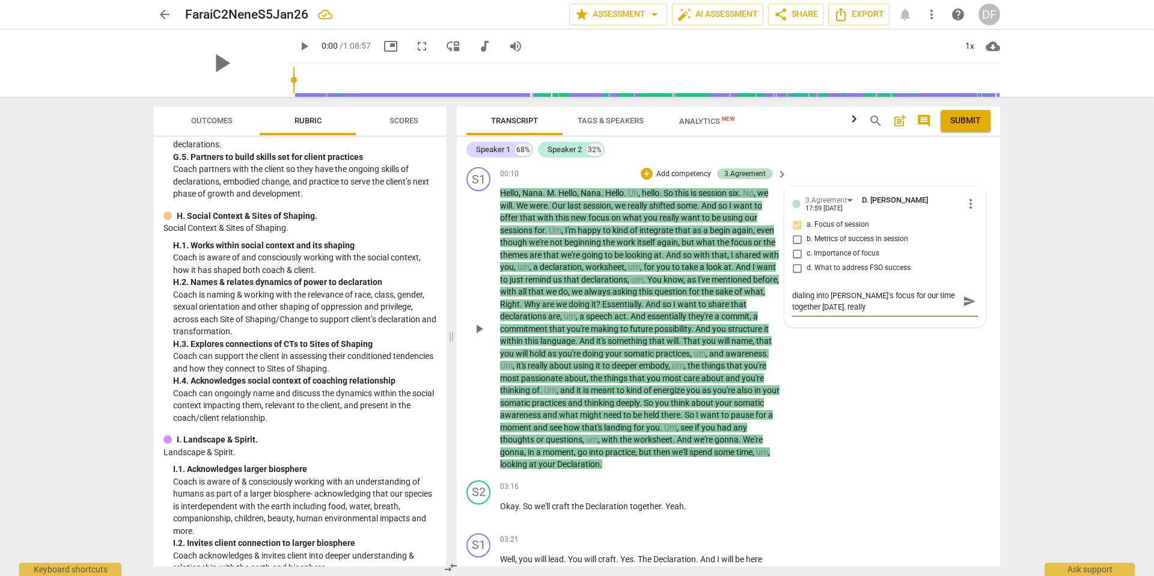
type textarea "dialing into [PERSON_NAME]'s focus for our time together [DATE]. really"
type textarea "dialing into [PERSON_NAME]'s focus for our time together [DATE]. really l"
type textarea "dialing into [PERSON_NAME]'s focus for our time together [DATE]. really li"
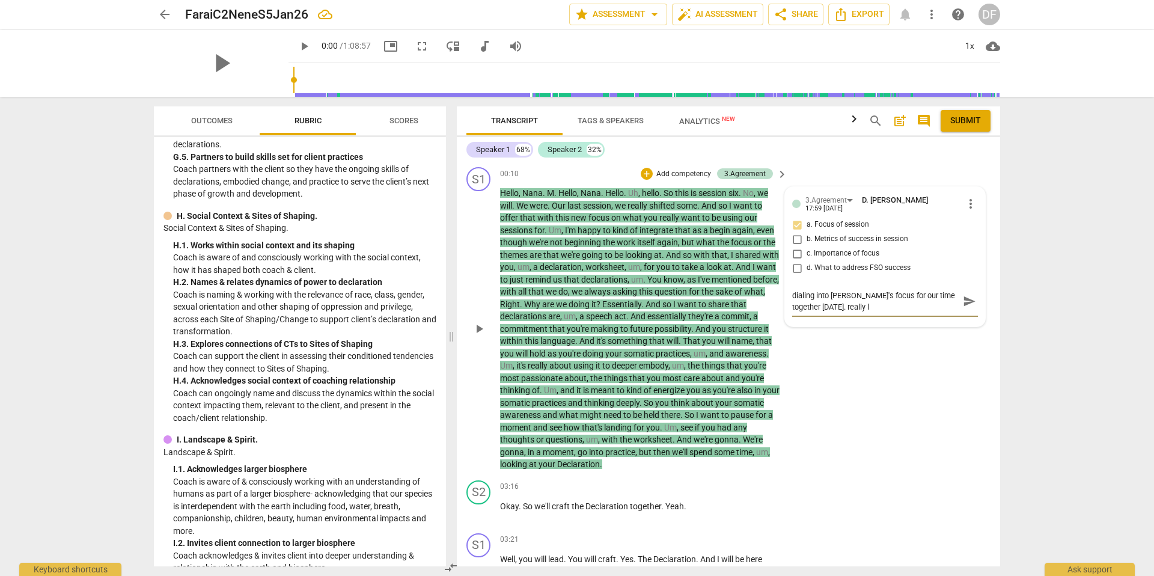
type textarea "dialing into [PERSON_NAME]'s focus for our time together [DATE]. really li"
type textarea "dialing into [PERSON_NAME]'s focus for our time together [DATE]. really lis"
type textarea "dialing into [PERSON_NAME]'s focus for our time together [DATE]. really list"
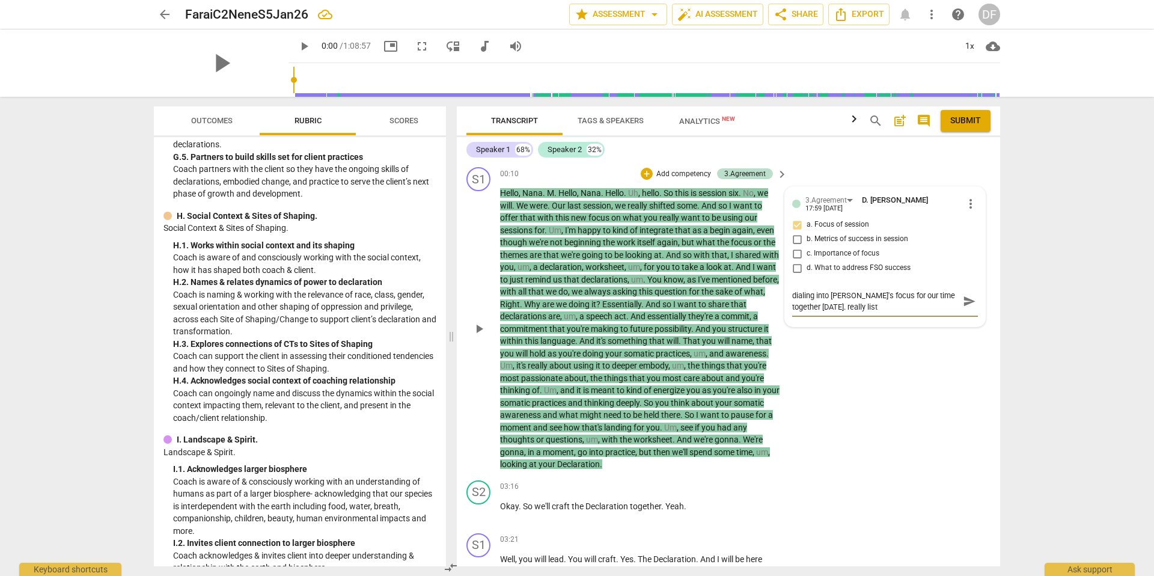
type textarea "dialing into [PERSON_NAME]'s focus for our time together [DATE]. really liste"
type textarea "dialing into [PERSON_NAME]'s focus for our time together [DATE]. really listen"
type textarea "dialing into [PERSON_NAME]'s focus for our time together [DATE]. really listeni"
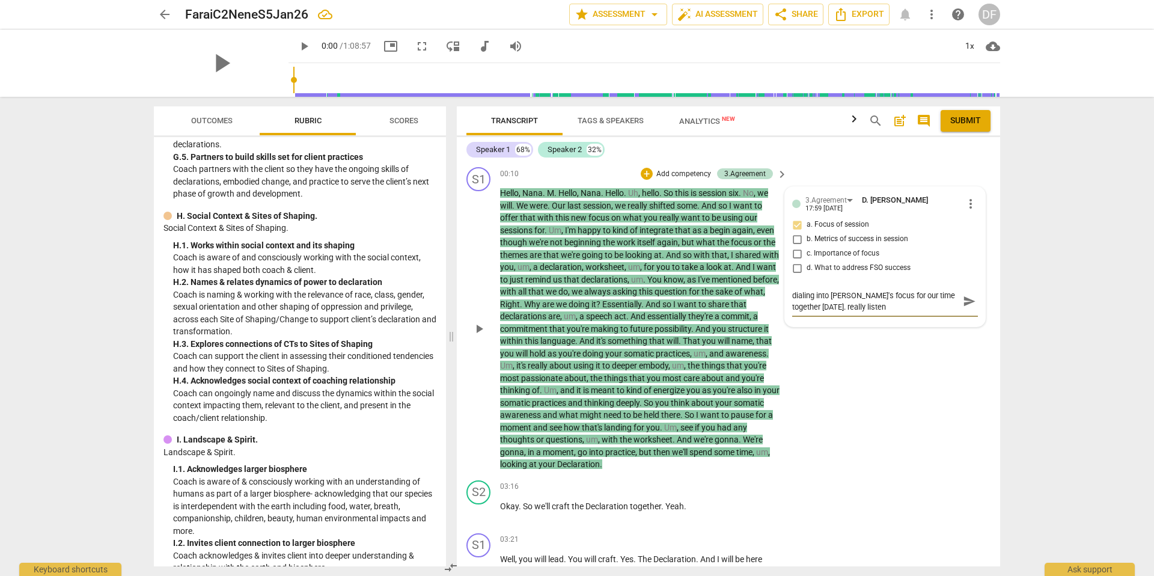
type textarea "dialing into [PERSON_NAME]'s focus for our time together [DATE]. really listeni"
type textarea "dialing into [PERSON_NAME]'s focus for our time together [DATE]. really listenin"
type textarea "dialing into [PERSON_NAME]'s focus for our time together [DATE]. really listeni…"
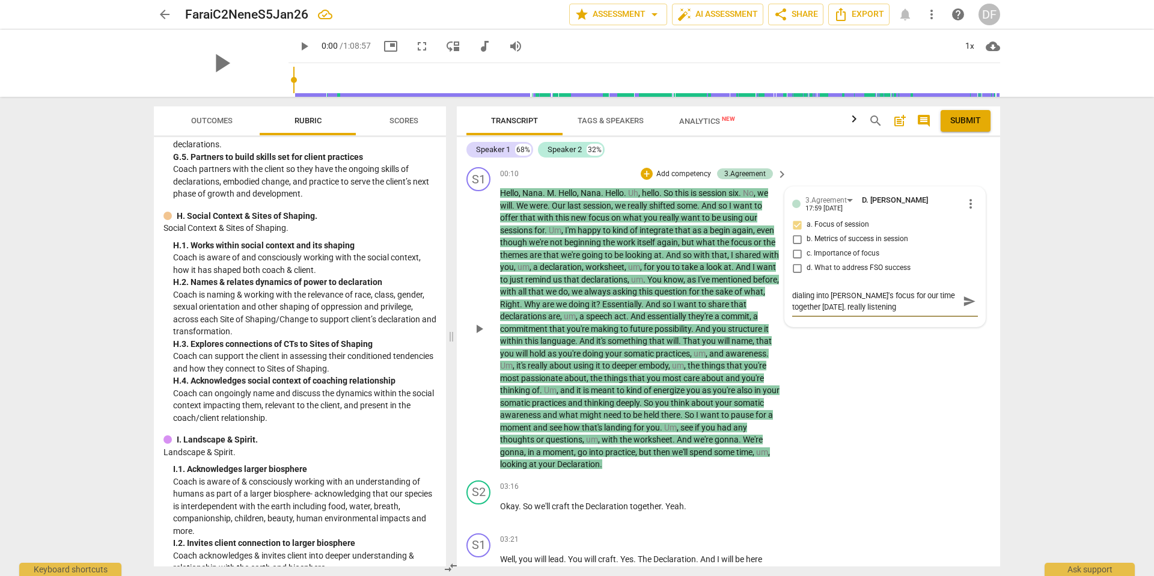
type textarea "dialing into [PERSON_NAME]'s focus for our time together [DATE]. really listeni…"
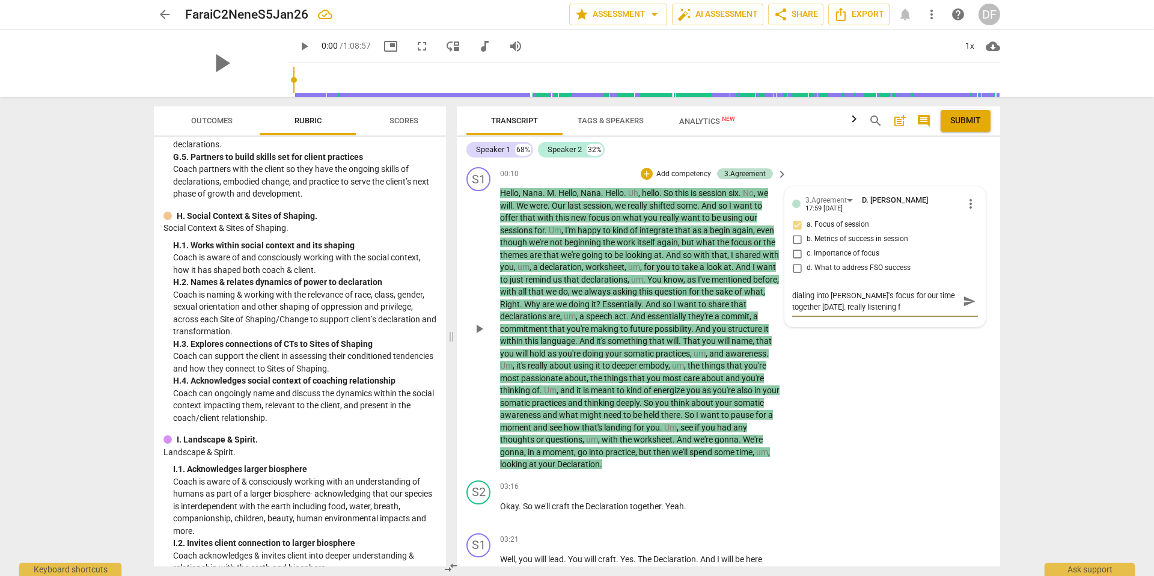
type textarea "dialing into [PERSON_NAME]'s focus for our time together [DATE]. really listeni…"
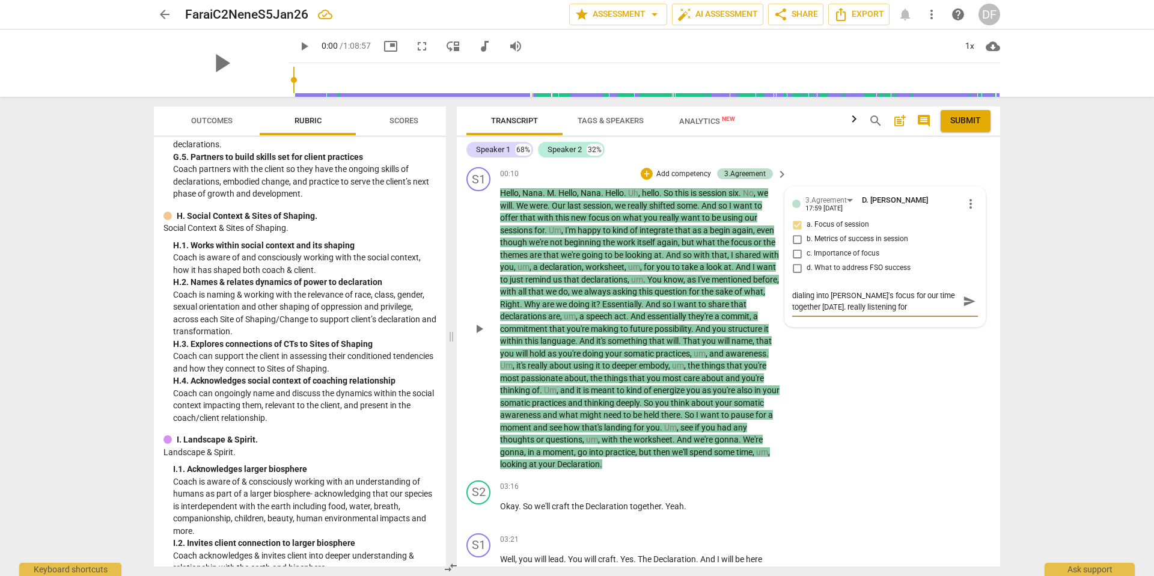
type textarea "dialing into [PERSON_NAME]'s focus for our time together [DATE]. really listeni…"
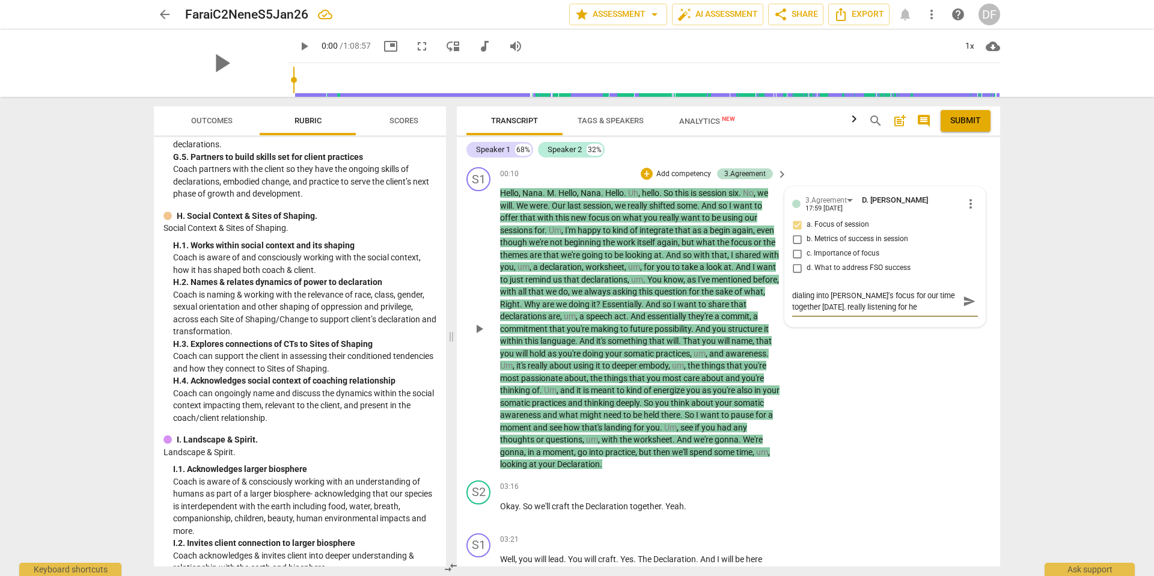
type textarea "dialing into [PERSON_NAME]'s focus for our time together [DATE]. really listeni…"
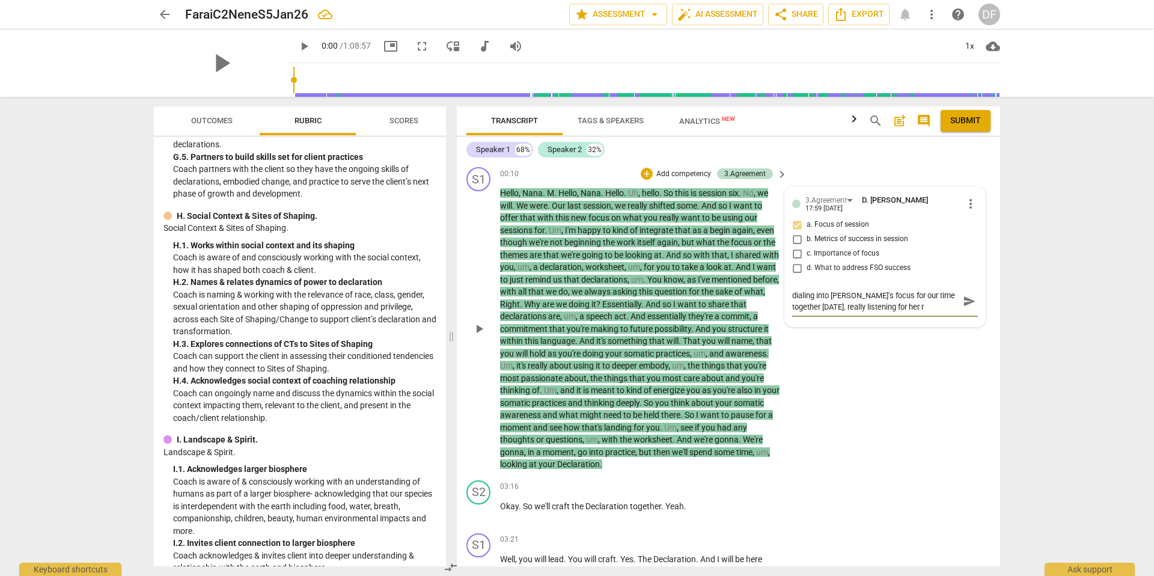
type textarea "dialing into [PERSON_NAME]'s focus for our time together [DATE]. really listeni…"
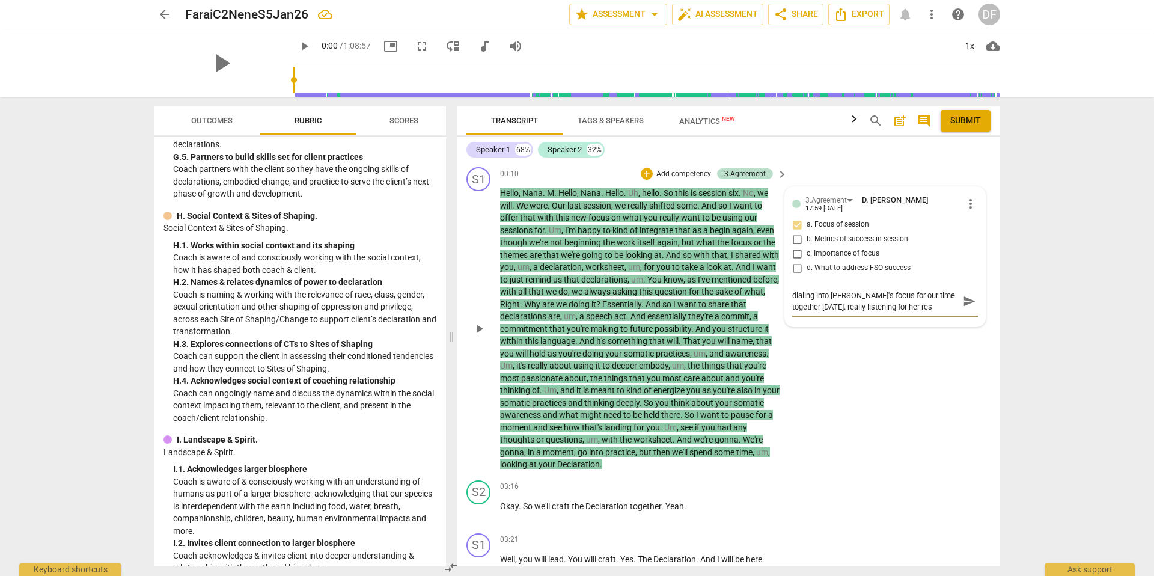
type textarea "dialing into [PERSON_NAME]'s focus for our time together [DATE]. really listeni…"
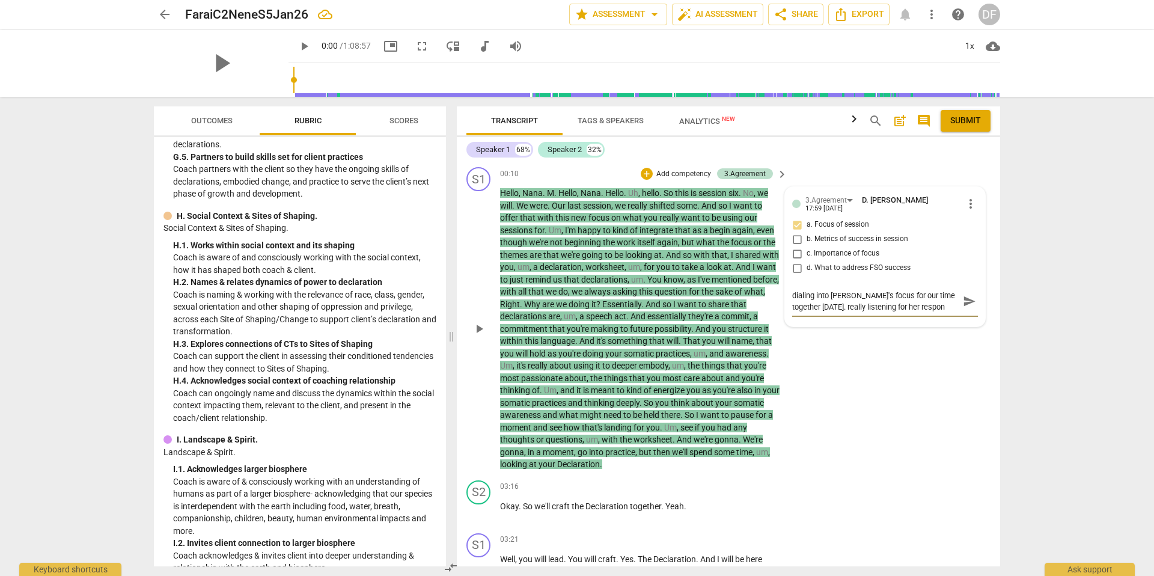
type textarea "dialing into [PERSON_NAME]'s focus for our time together [DATE]. really listeni…"
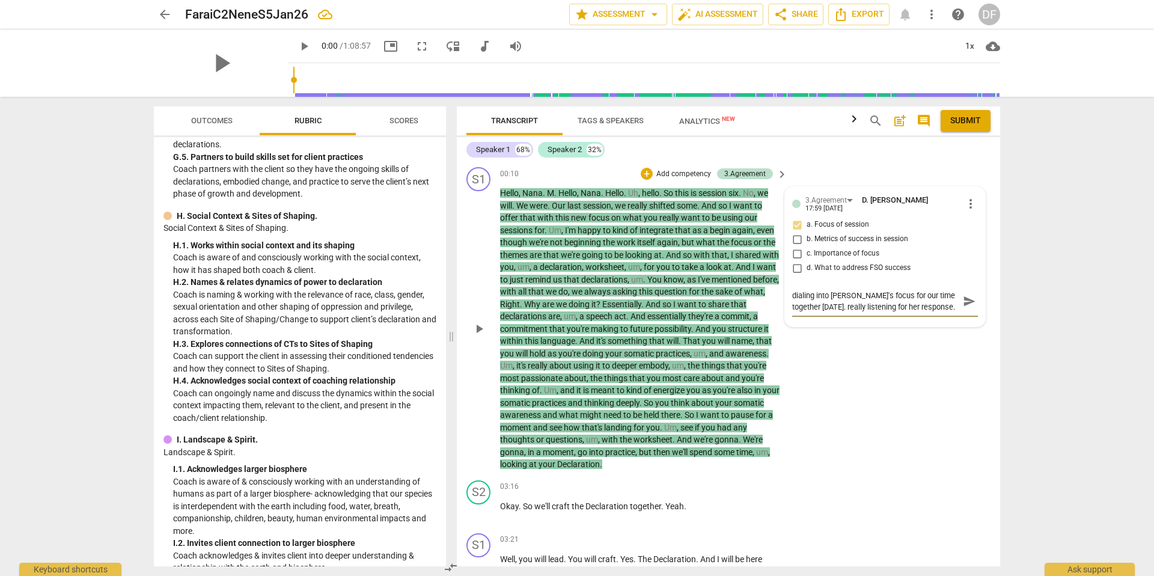
type textarea "dialing into [PERSON_NAME]'s focus for our time together [DATE]. really listeni…"
click at [964, 300] on span "send" at bounding box center [969, 301] width 13 height 13
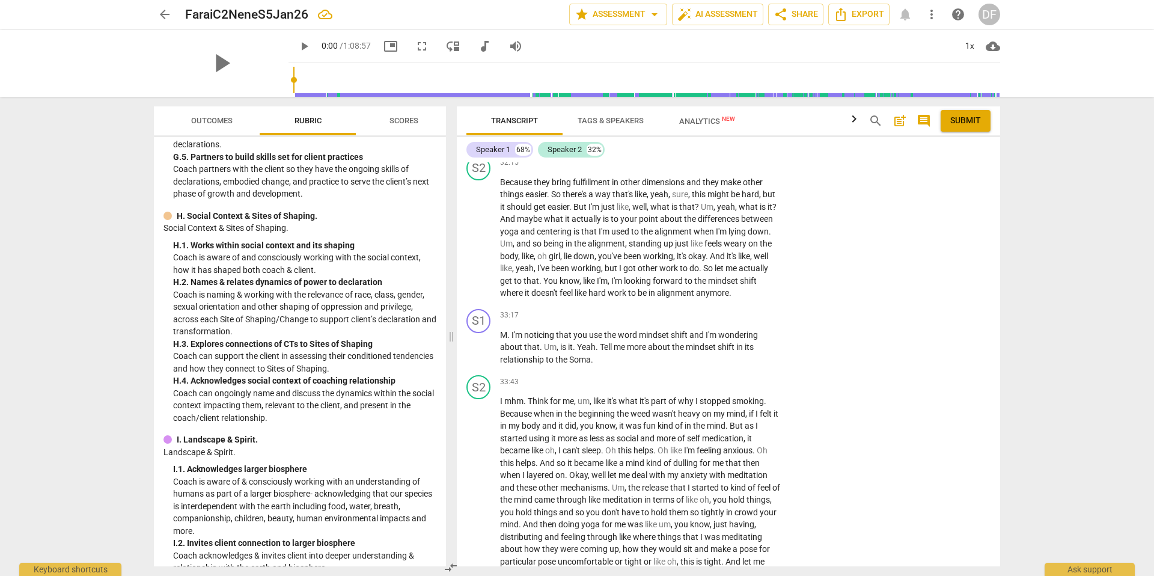
scroll to position [3837, 0]
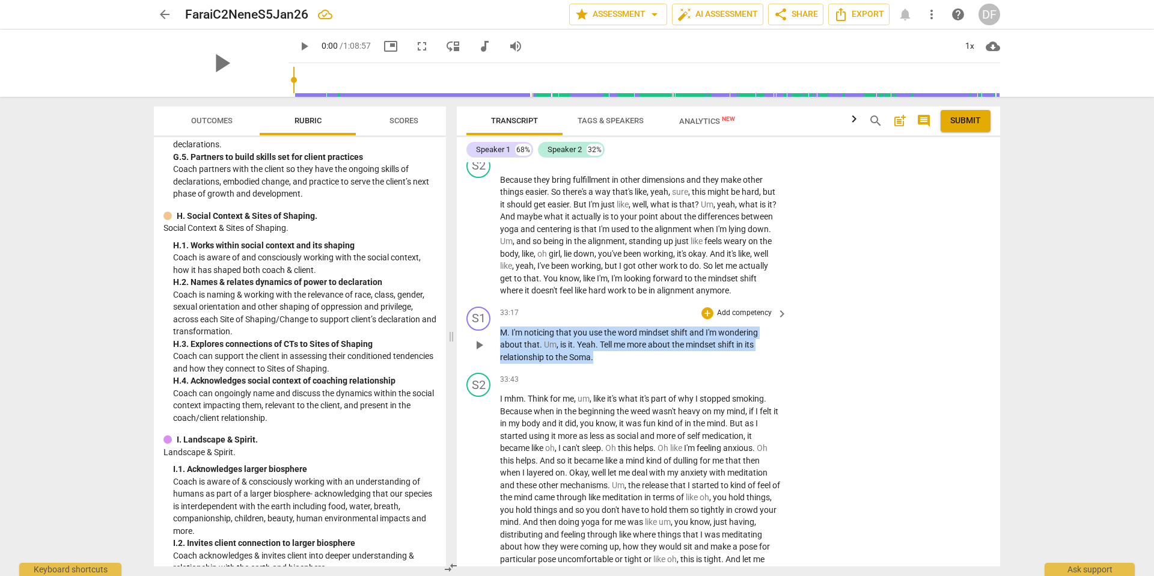
drag, startPoint x: 500, startPoint y: 379, endPoint x: 687, endPoint y: 403, distance: 189.0
click at [687, 364] on p "M . I'm noticing that you use the word mindset shift and I'm wondering about th…" at bounding box center [640, 344] width 281 height 37
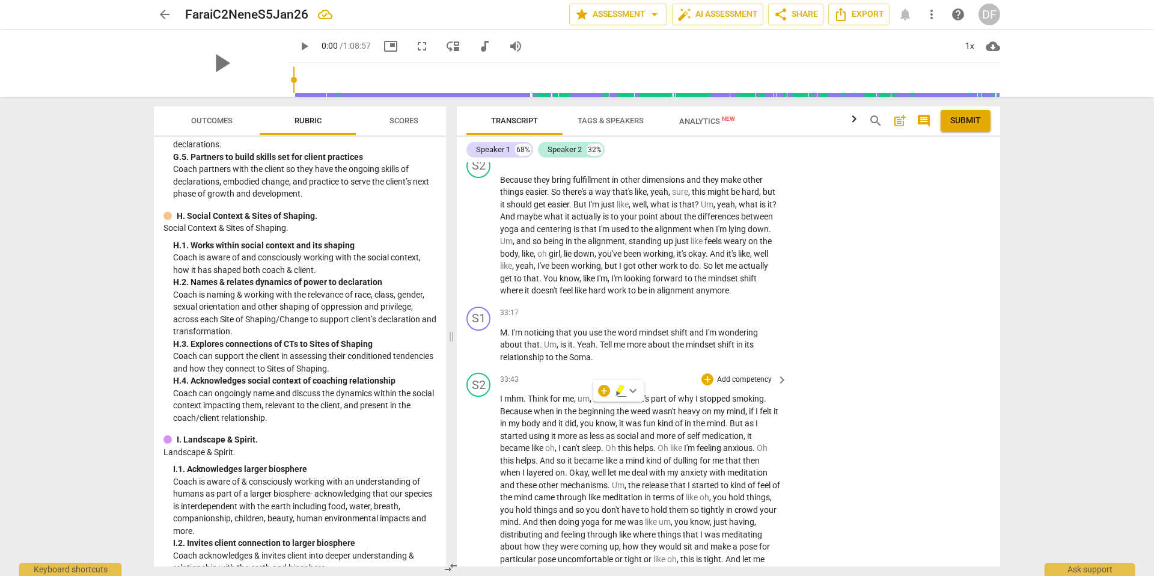
click at [672, 417] on div "S2 play_arrow pause 33:43 + Add competency keyboard_arrow_right I mhm . Think f…" at bounding box center [728, 580] width 543 height 424
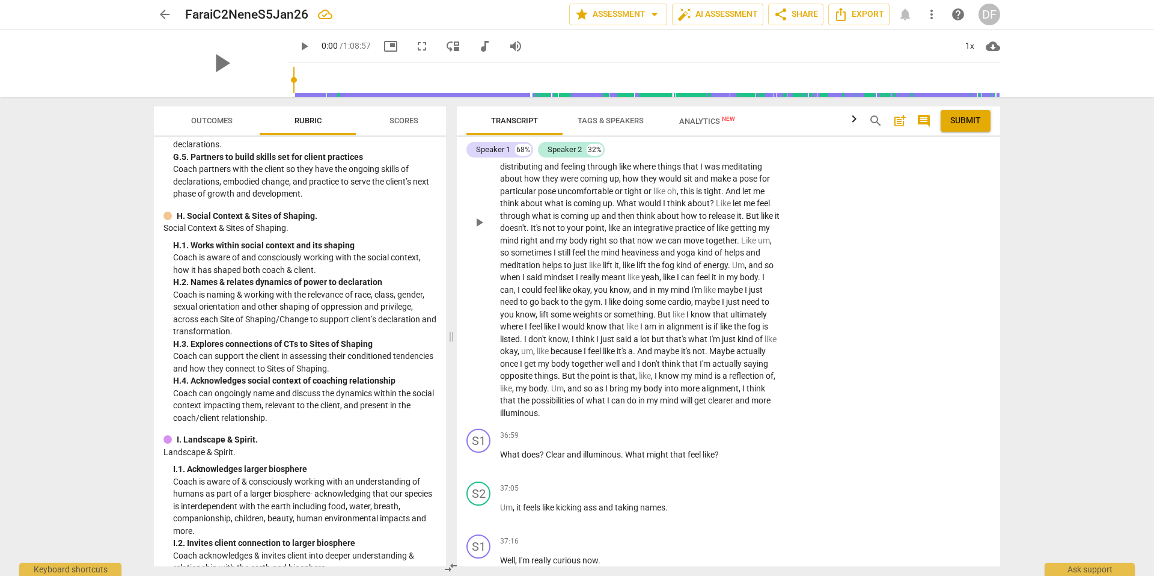
scroll to position [4208, 0]
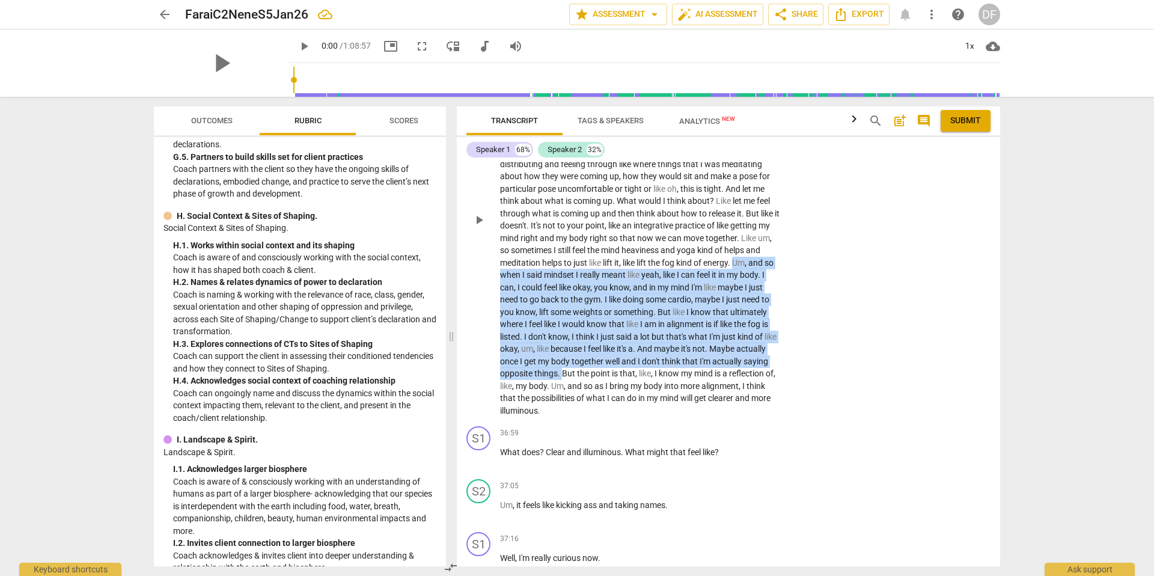
drag, startPoint x: 530, startPoint y: 325, endPoint x: 670, endPoint y: 423, distance: 171.3
click at [670, 417] on p "I mhm . Think for me , um , like it's what it's part of why I stopped smoking .…" at bounding box center [640, 219] width 281 height 394
click at [684, 405] on div "+" at bounding box center [681, 407] width 12 height 12
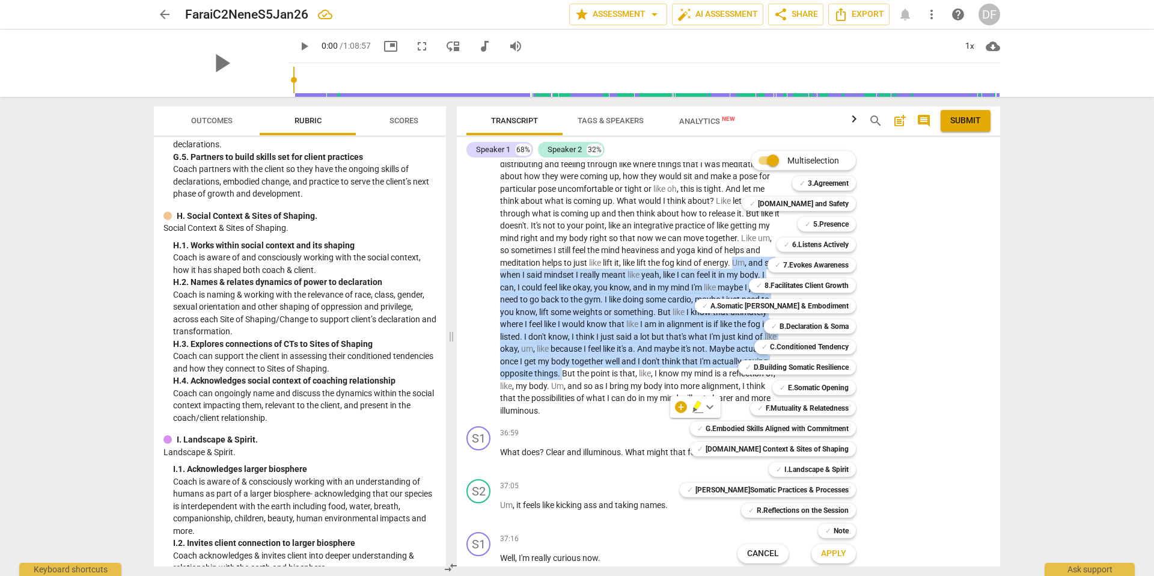
click at [759, 555] on span "Cancel" at bounding box center [763, 554] width 32 height 12
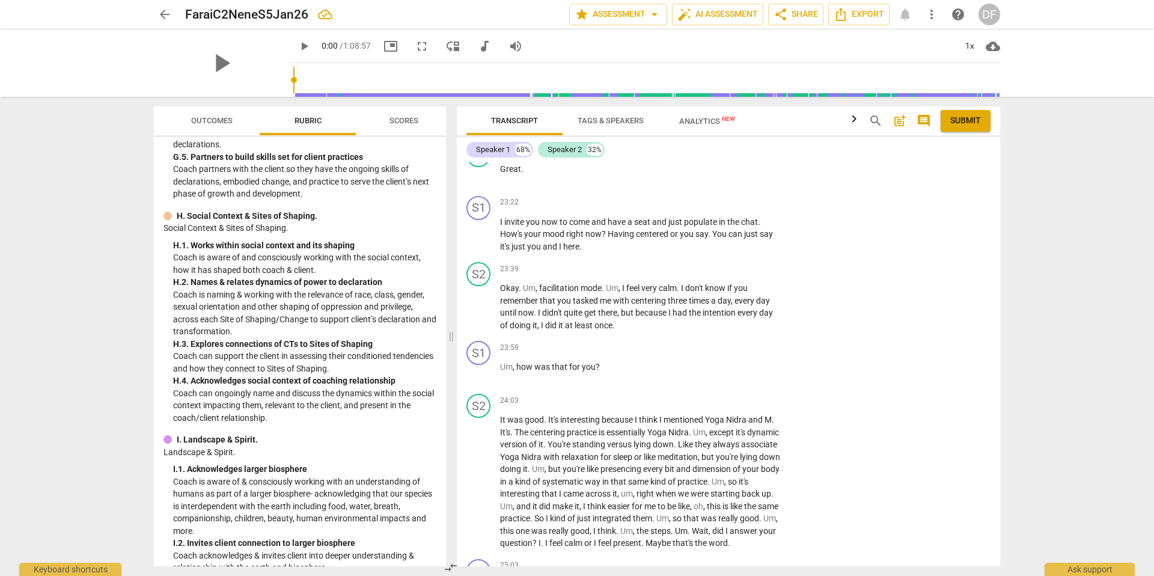
scroll to position [1861, 0]
click at [804, 11] on span "share Share" at bounding box center [796, 14] width 44 height 14
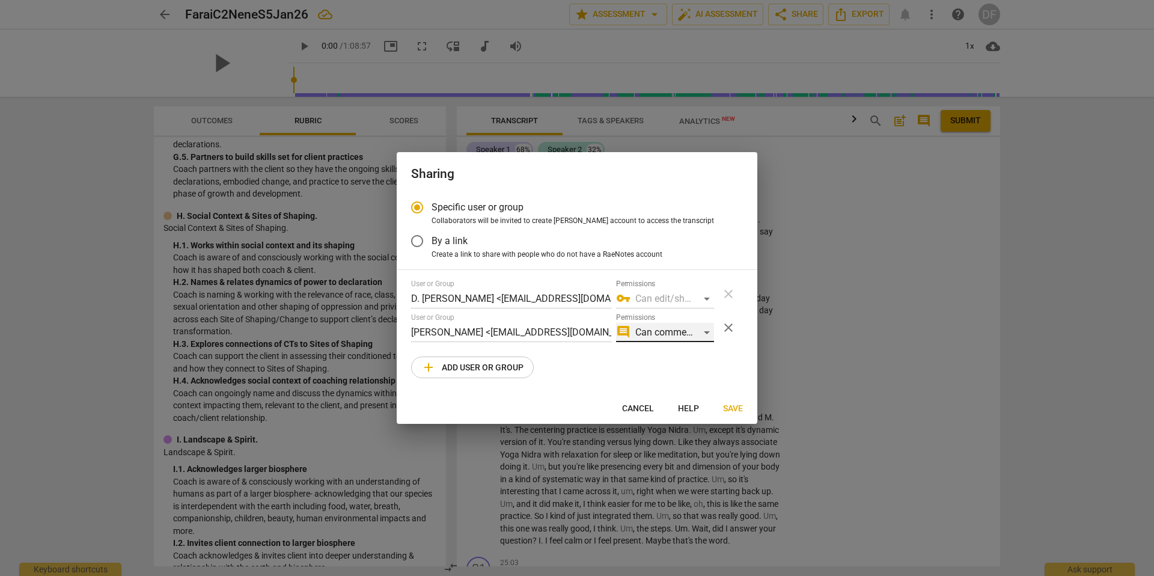
click at [706, 332] on div "comment Can comment" at bounding box center [665, 332] width 98 height 19
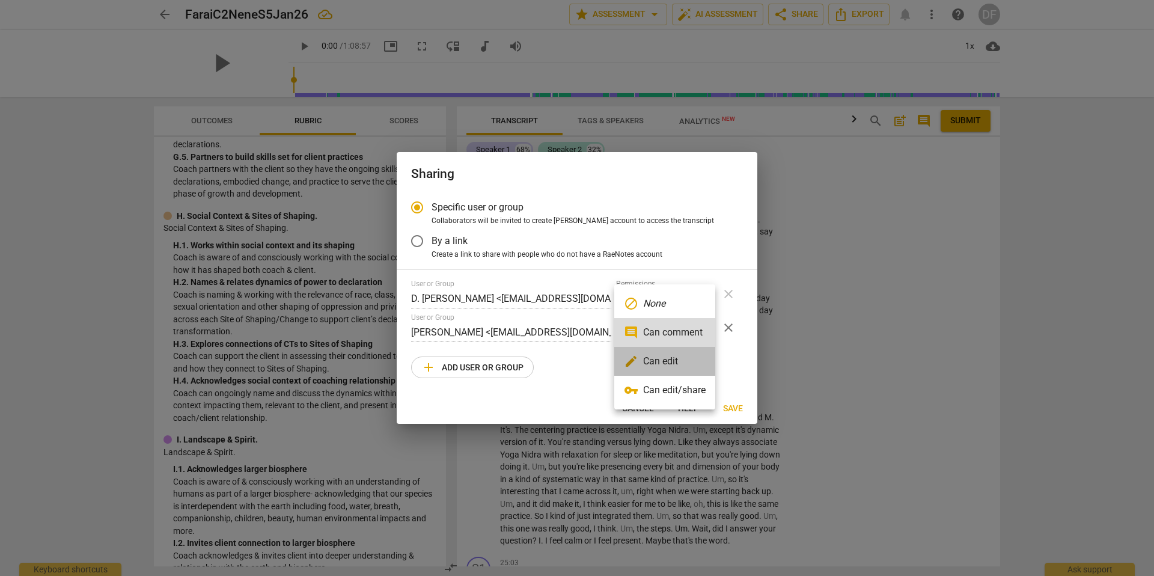
click at [679, 360] on li "edit Can edit" at bounding box center [664, 361] width 101 height 29
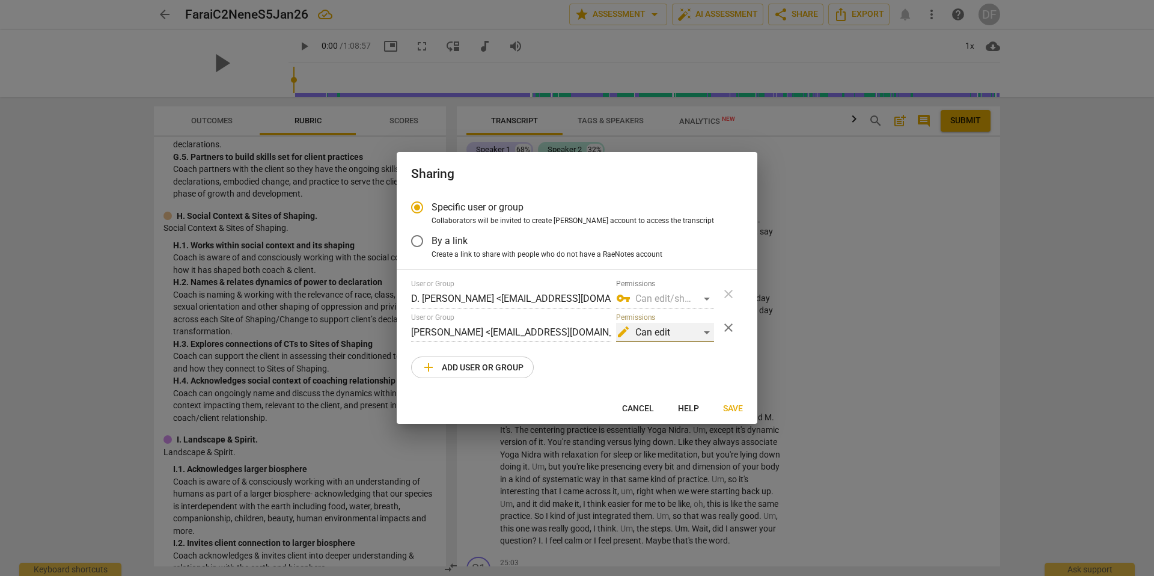
click at [703, 334] on div "edit Can edit" at bounding box center [665, 332] width 98 height 19
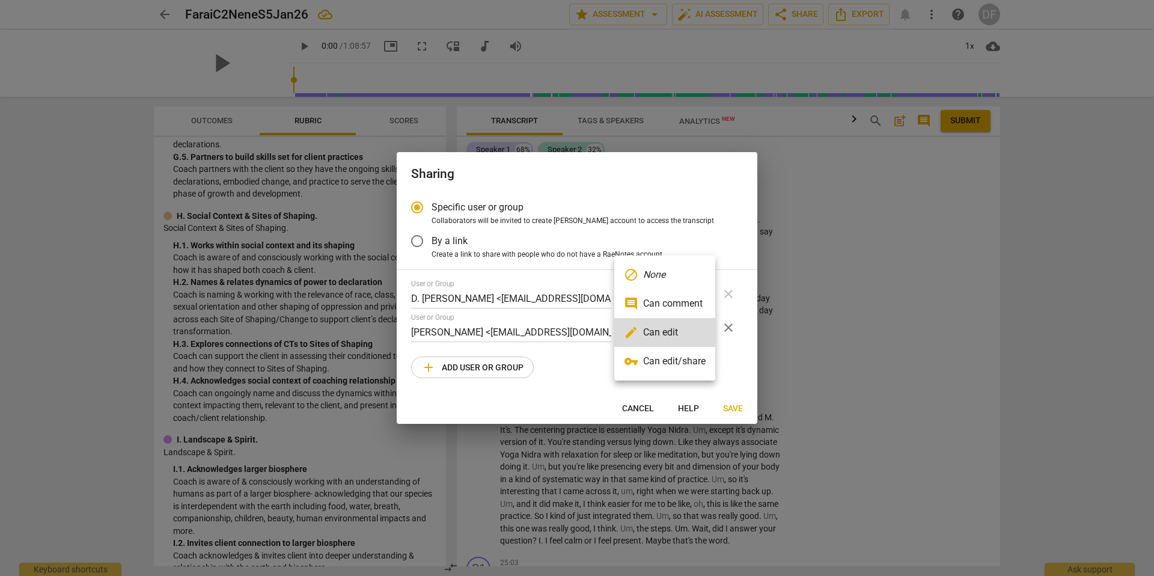
click at [696, 368] on li "vpn_key Can edit/share" at bounding box center [664, 361] width 101 height 29
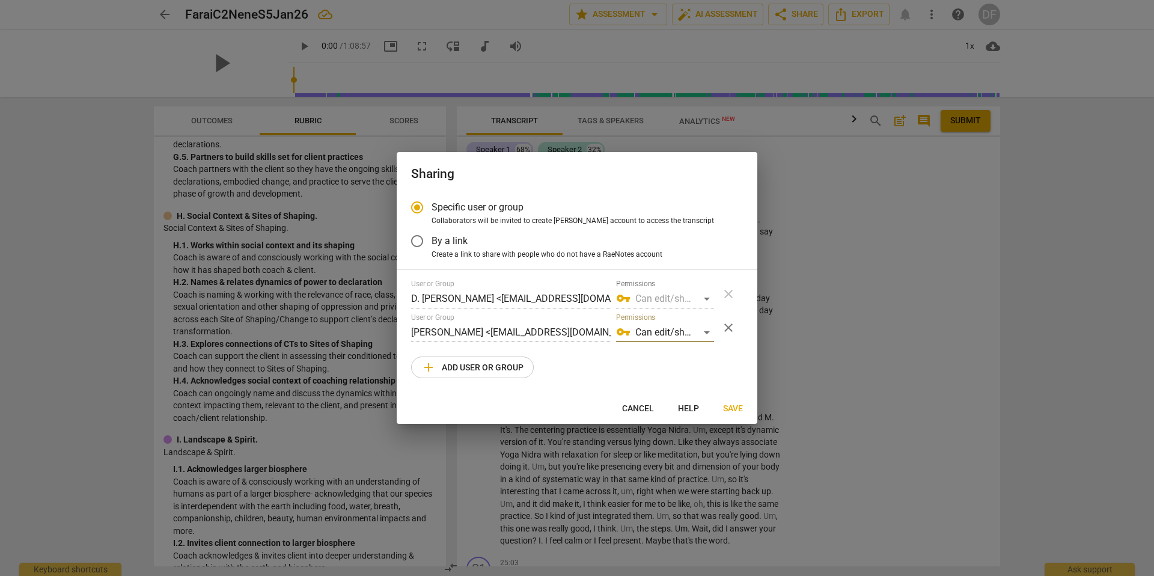
click at [739, 407] on span "Save" at bounding box center [733, 409] width 20 height 12
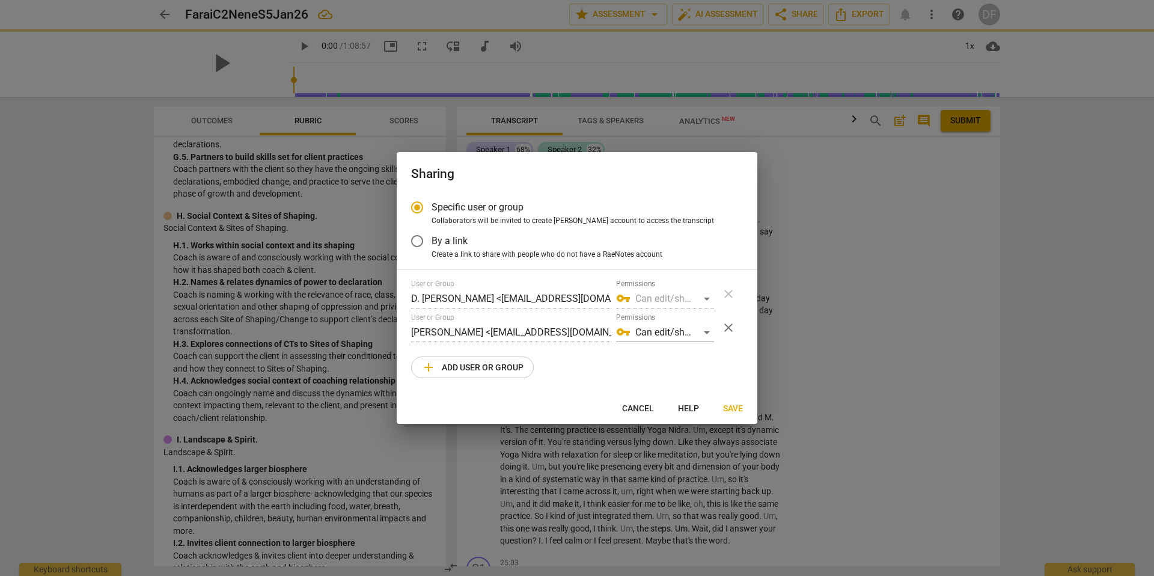
radio input "false"
